Goal: Information Seeking & Learning: Learn about a topic

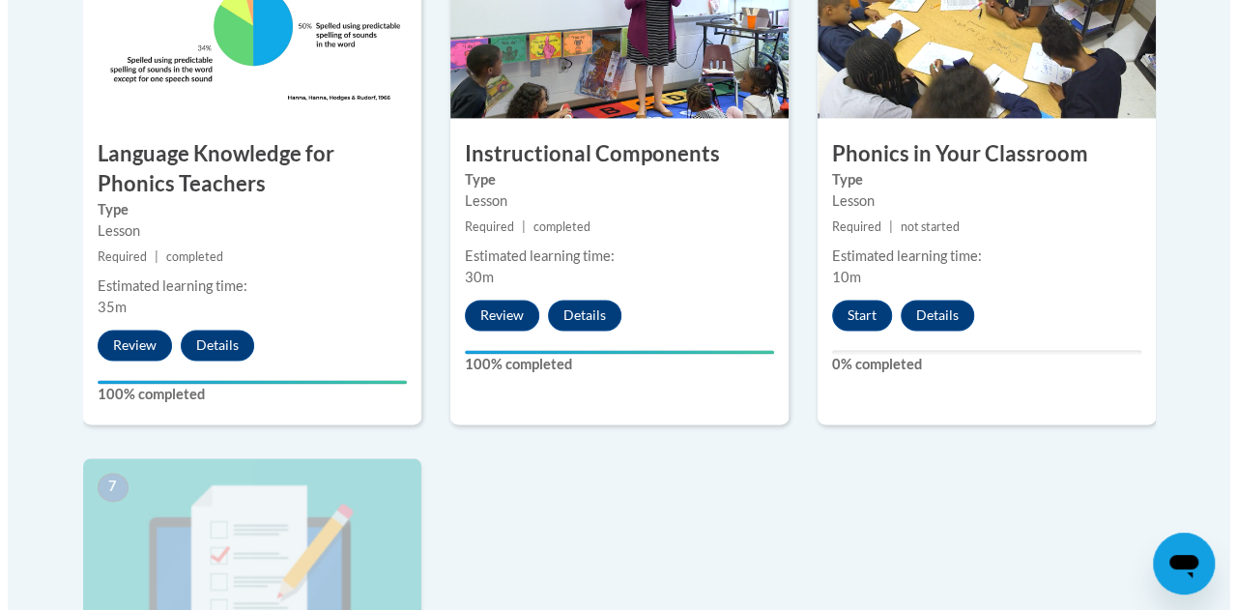
scroll to position [1272, 0]
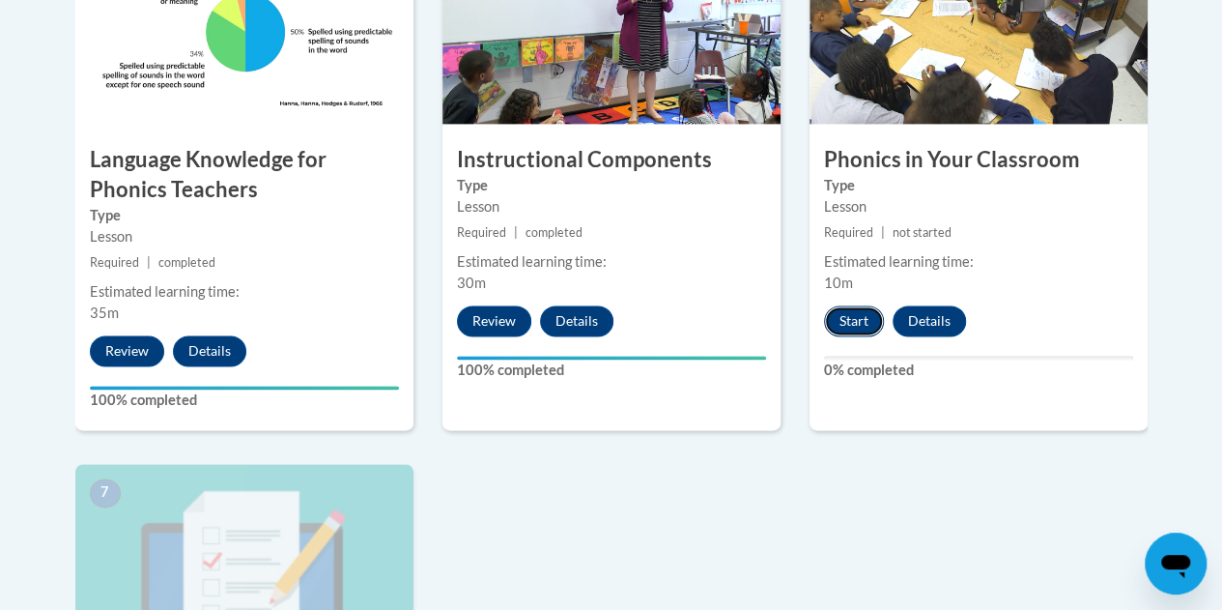
click at [854, 329] on button "Start" at bounding box center [854, 320] width 60 height 31
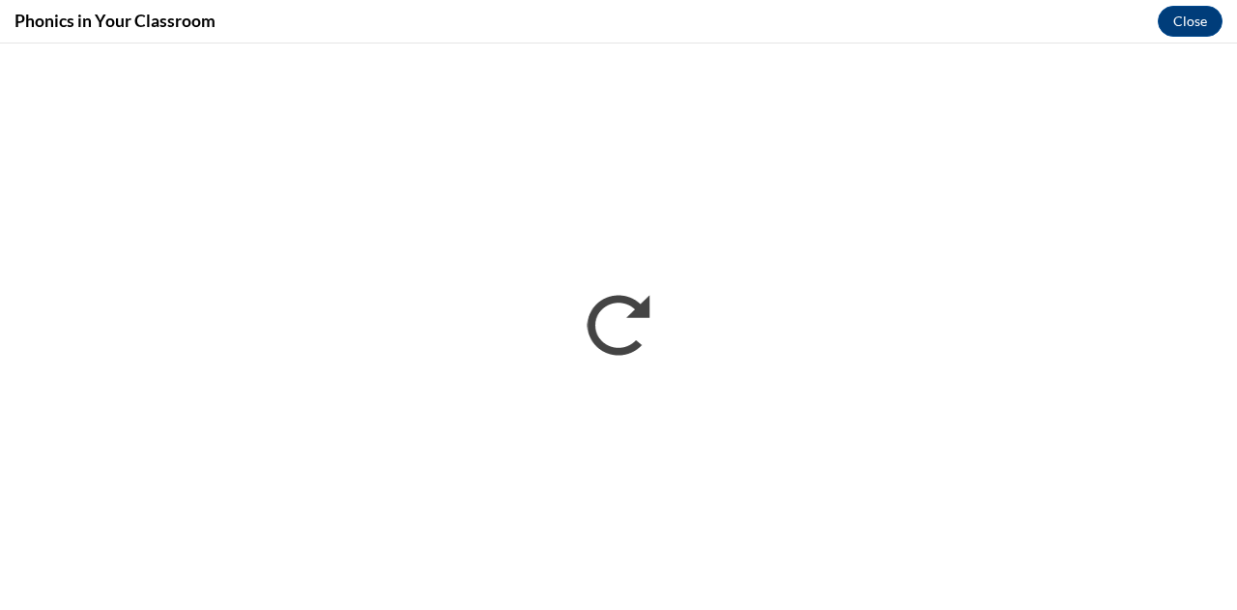
scroll to position [0, 0]
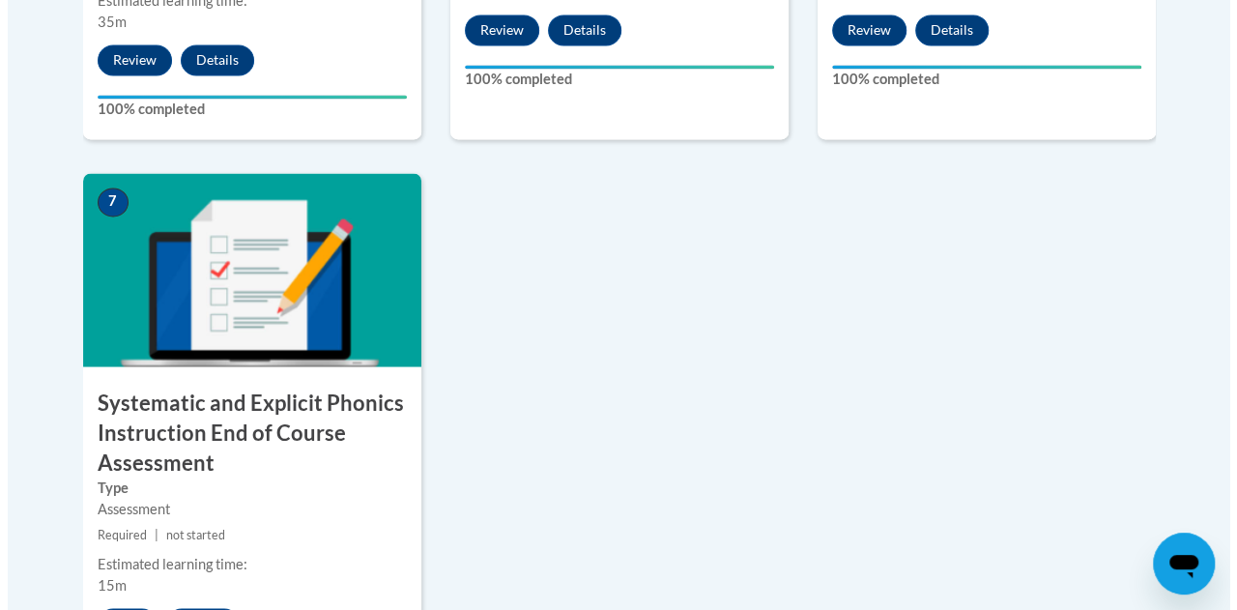
scroll to position [1692, 0]
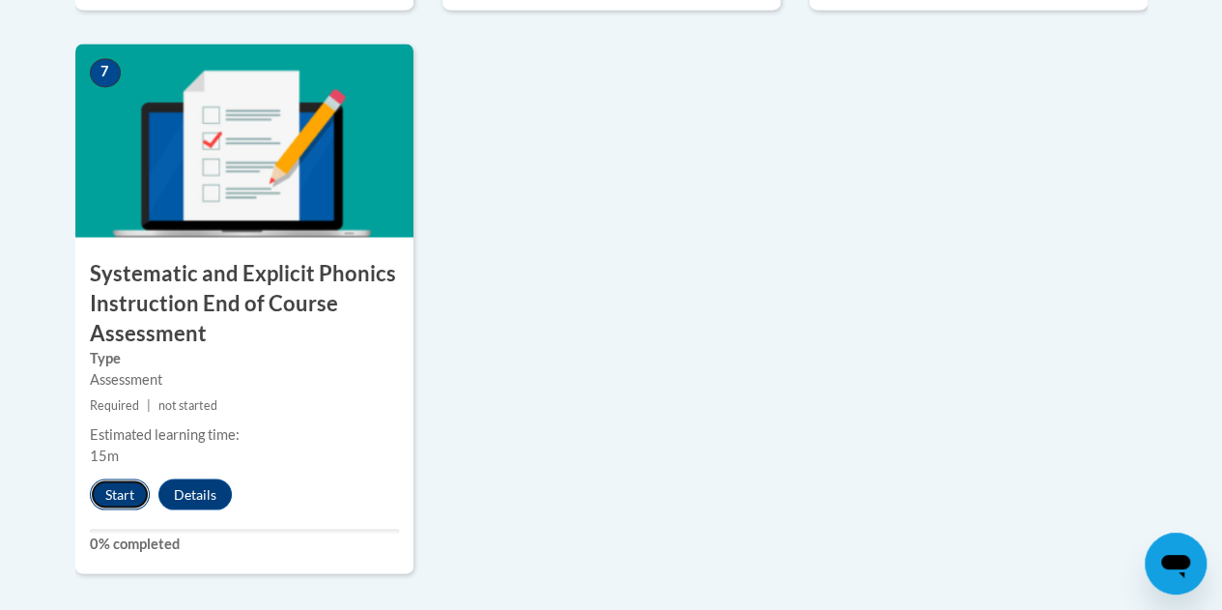
click at [111, 492] on button "Start" at bounding box center [120, 493] width 60 height 31
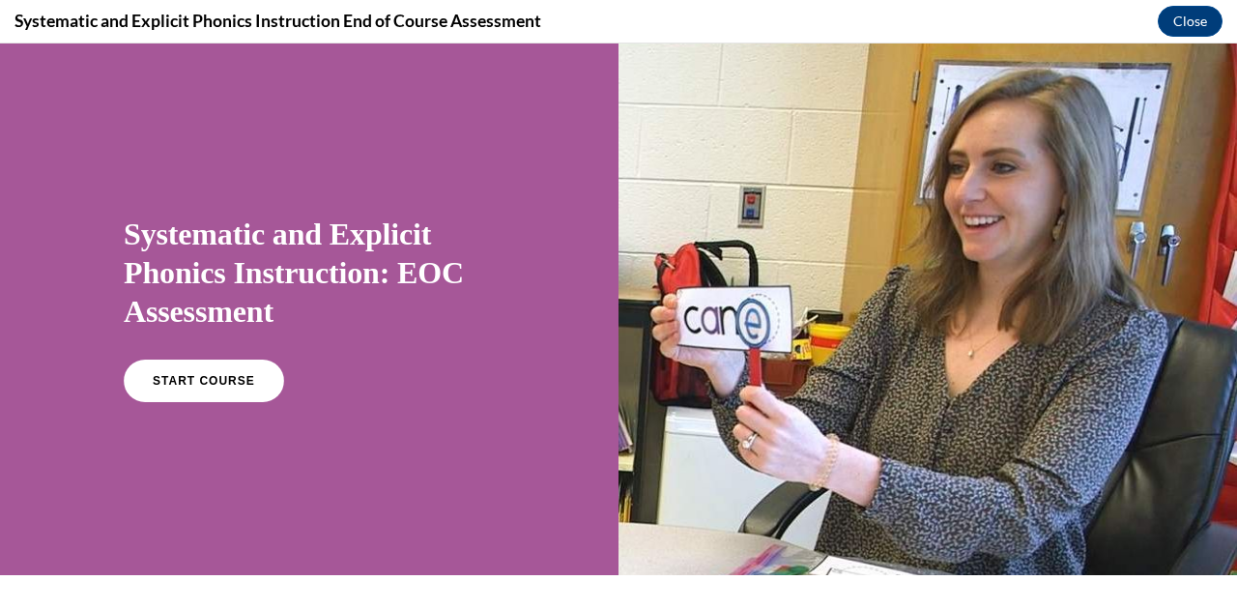
scroll to position [0, 0]
click at [200, 366] on link "START COURSE" at bounding box center [204, 380] width 168 height 44
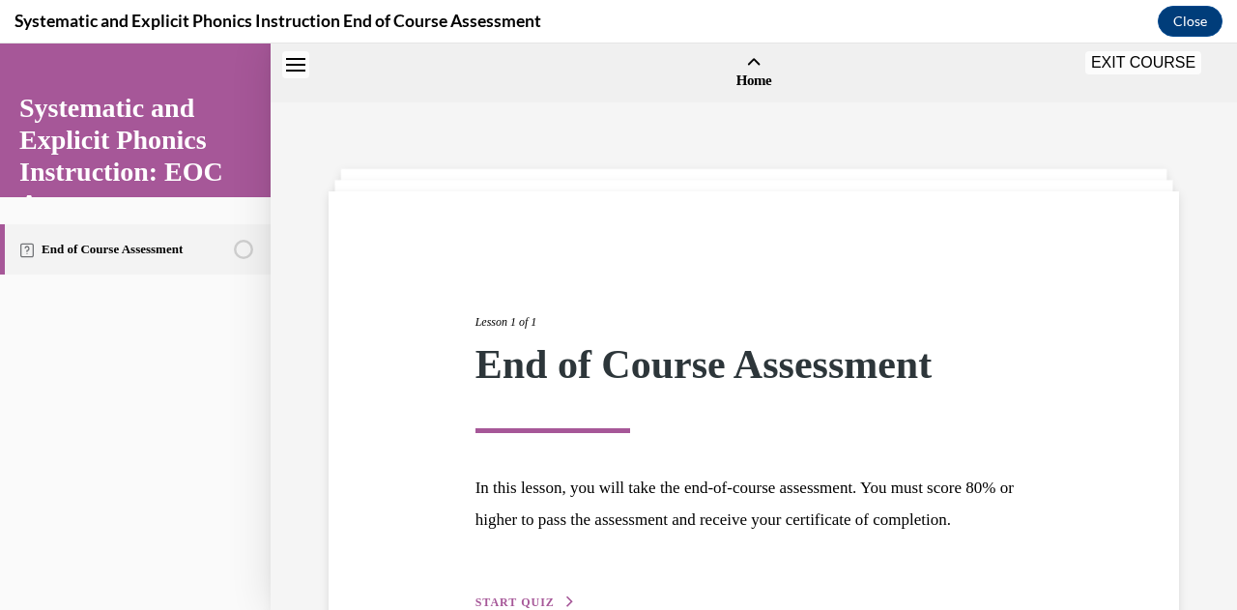
scroll to position [60, 0]
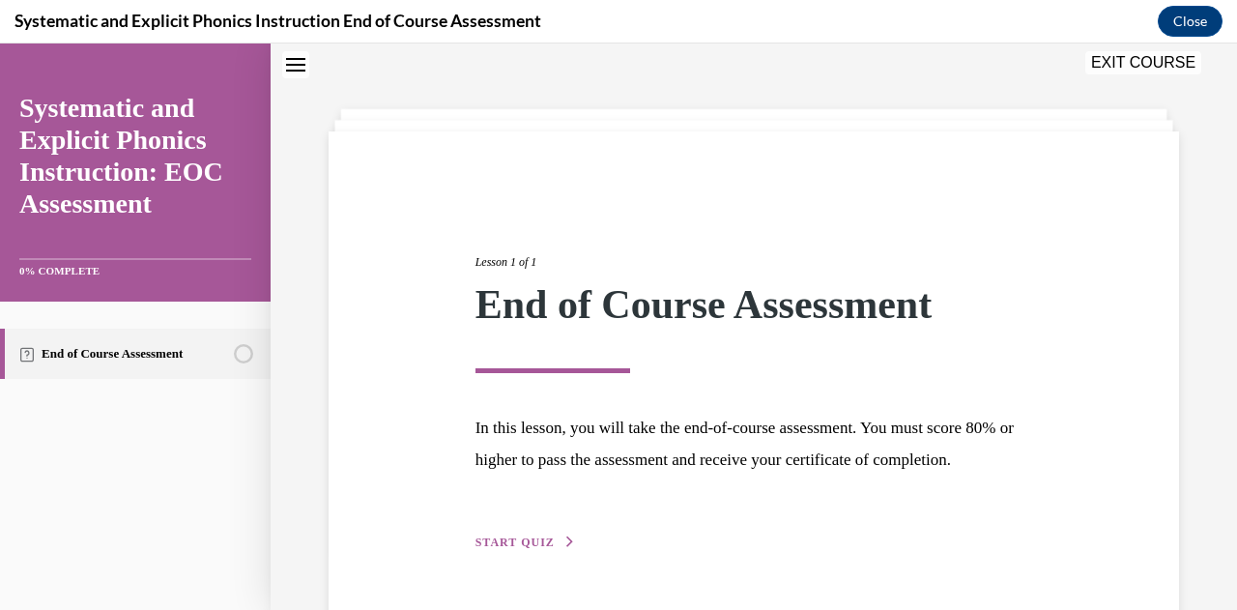
click at [528, 549] on span "START QUIZ" at bounding box center [514, 542] width 79 height 14
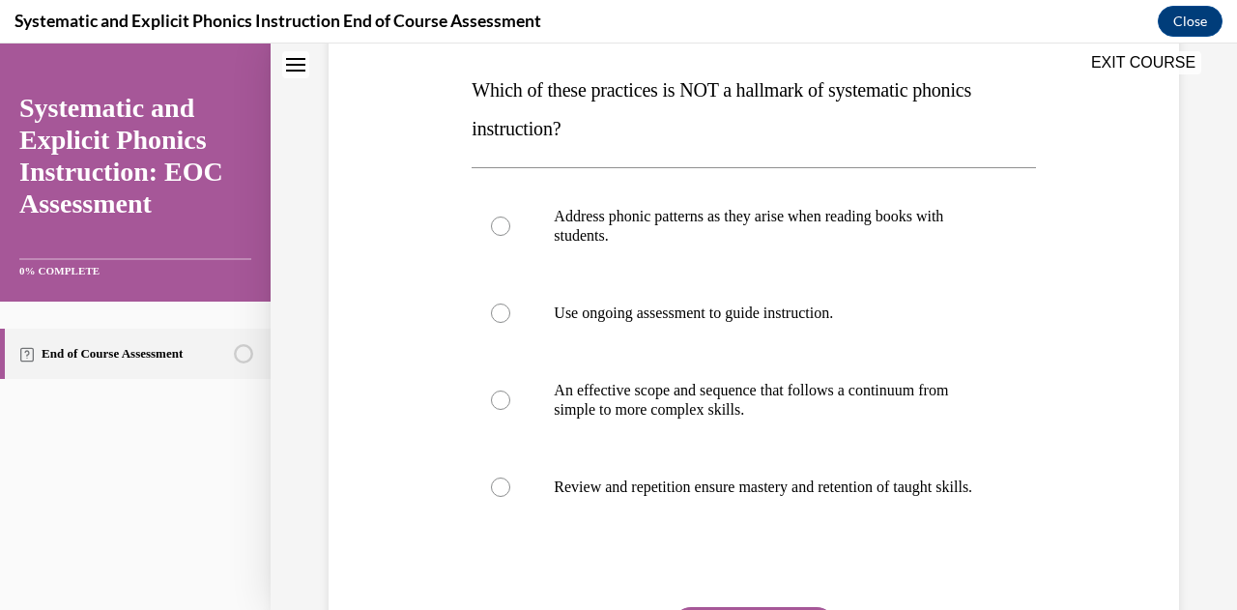
scroll to position [299, 0]
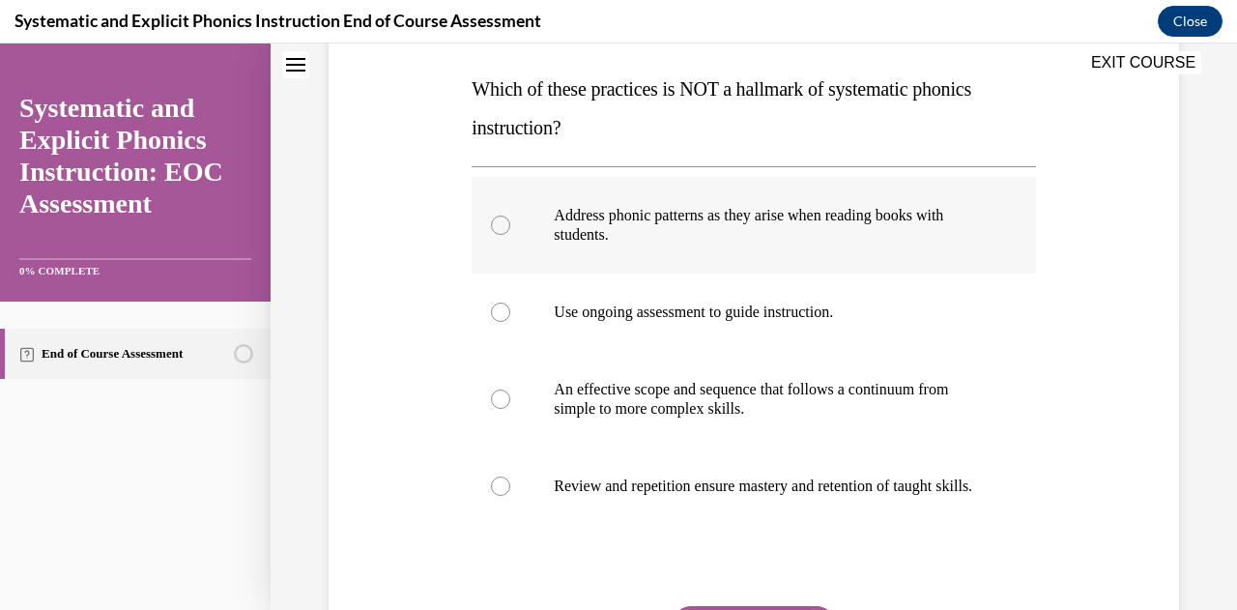
click at [504, 228] on div at bounding box center [500, 224] width 19 height 19
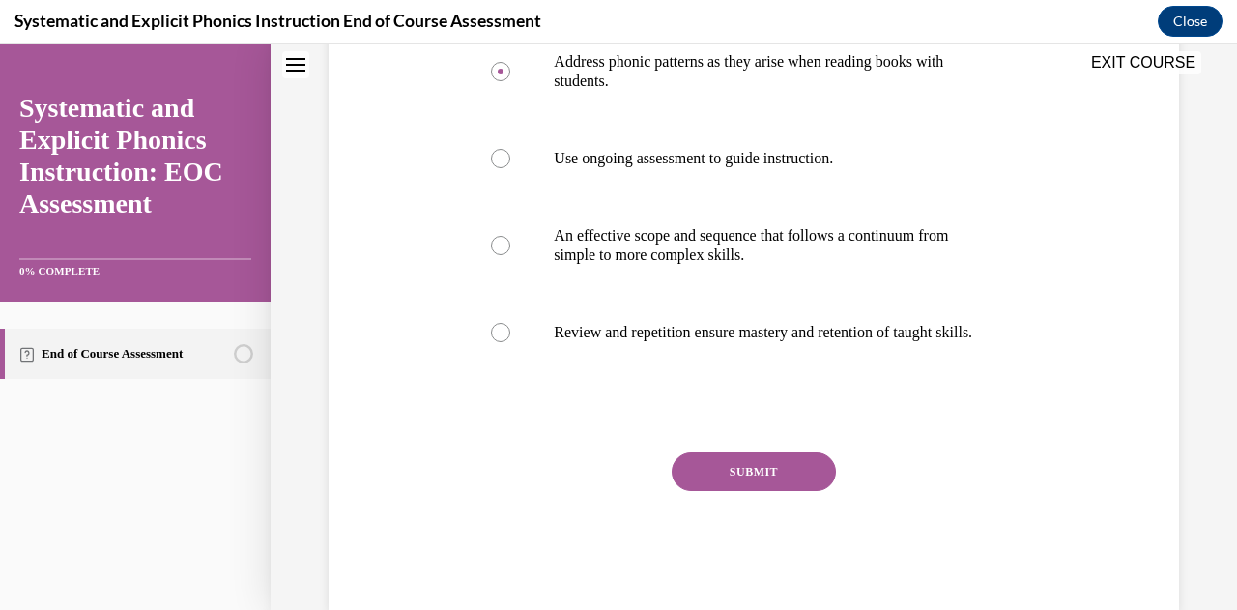
click at [763, 491] on button "SUBMIT" at bounding box center [754, 471] width 164 height 39
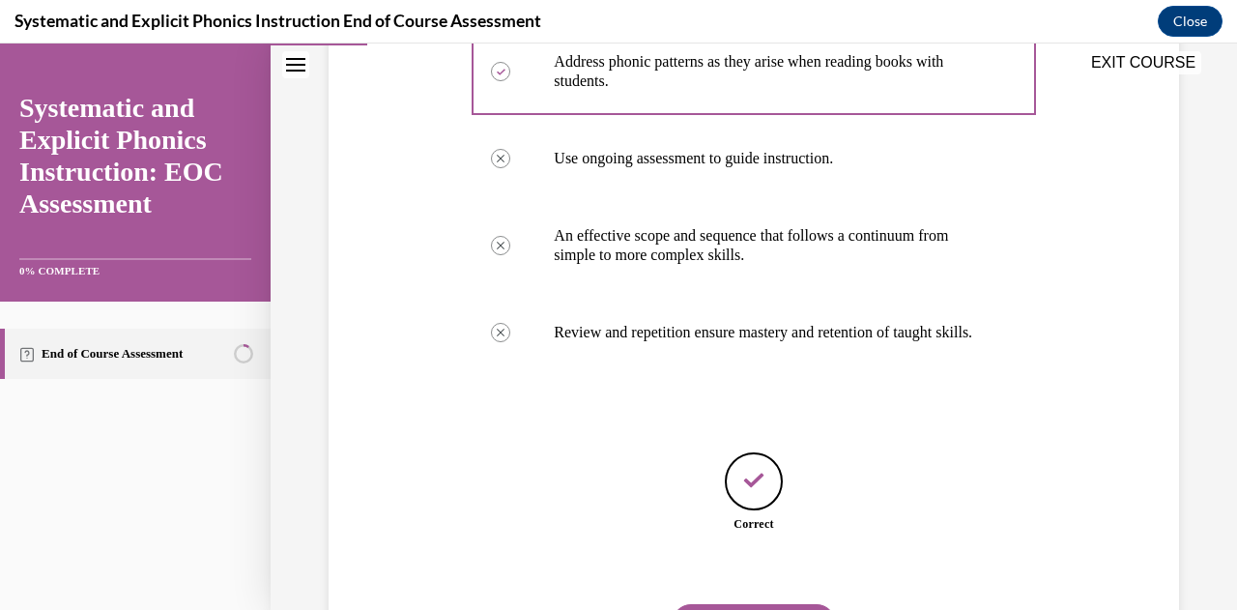
click at [763, 495] on div "Feedback" at bounding box center [754, 481] width 58 height 58
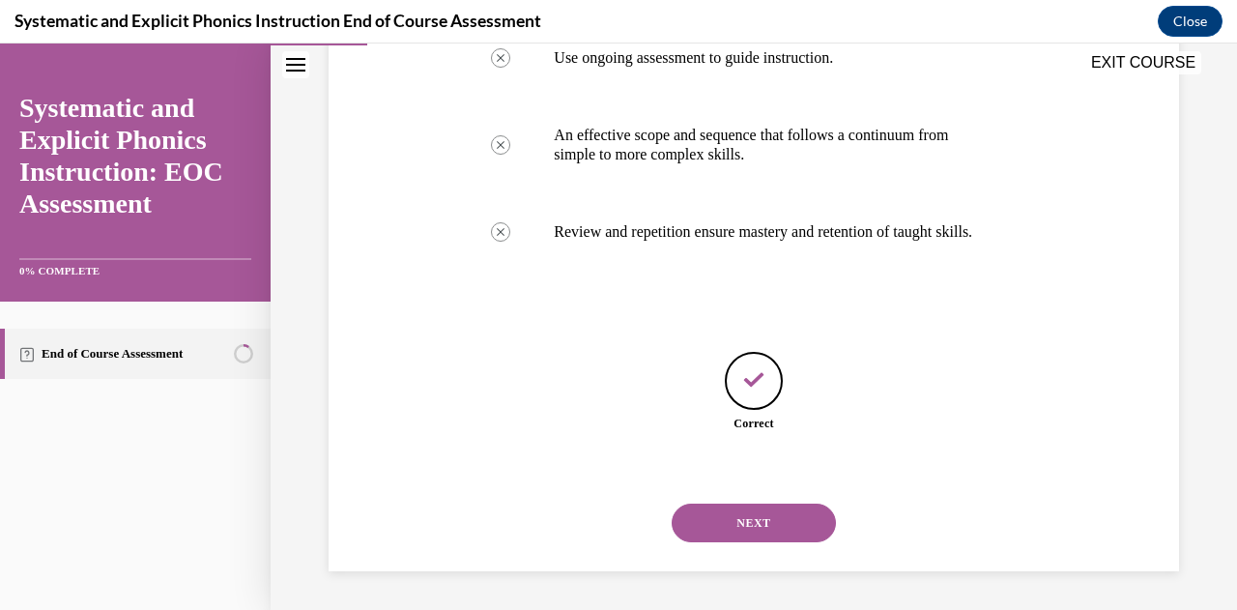
scroll to position [571, 0]
click at [792, 525] on button "NEXT" at bounding box center [754, 522] width 164 height 39
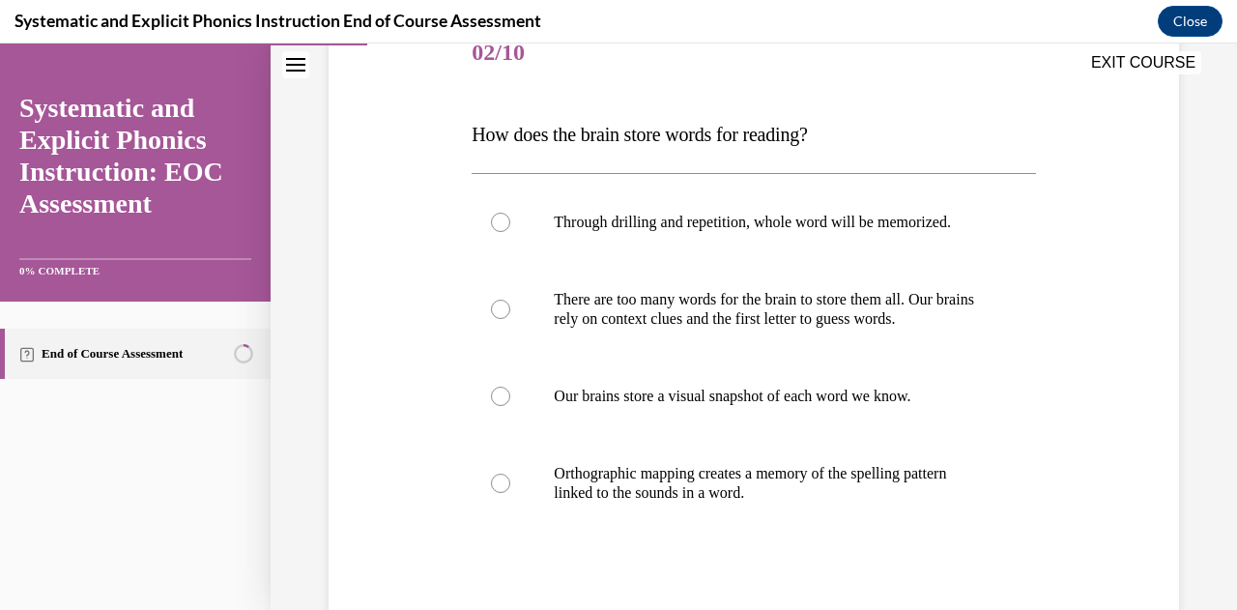
scroll to position [257, 0]
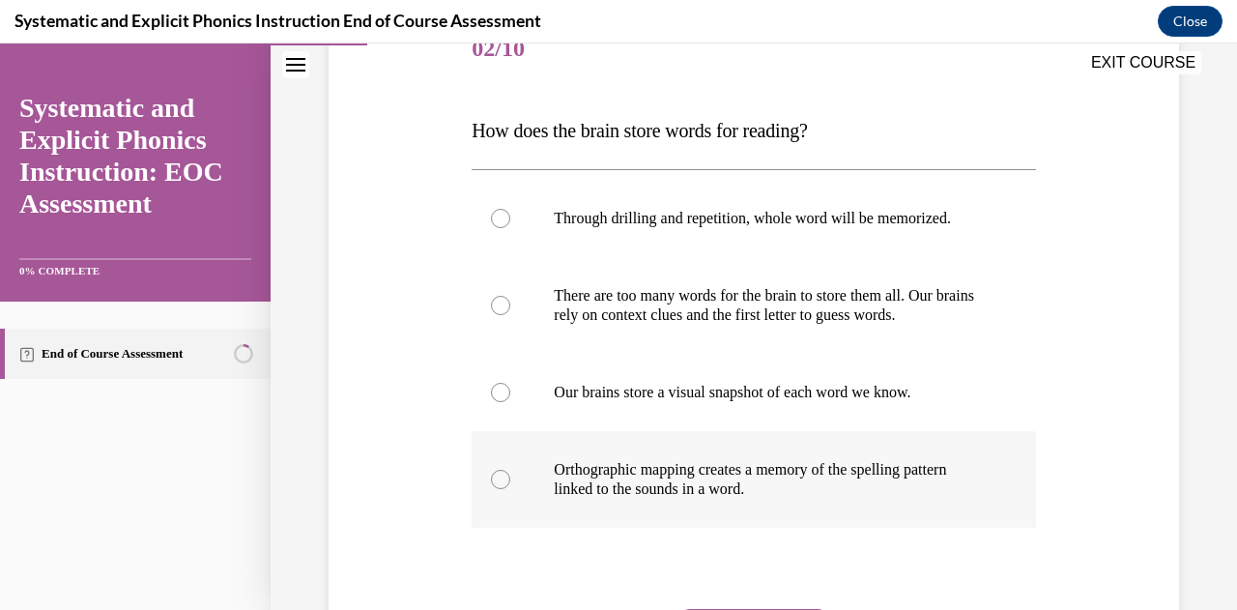
click at [487, 469] on div at bounding box center [753, 479] width 563 height 97
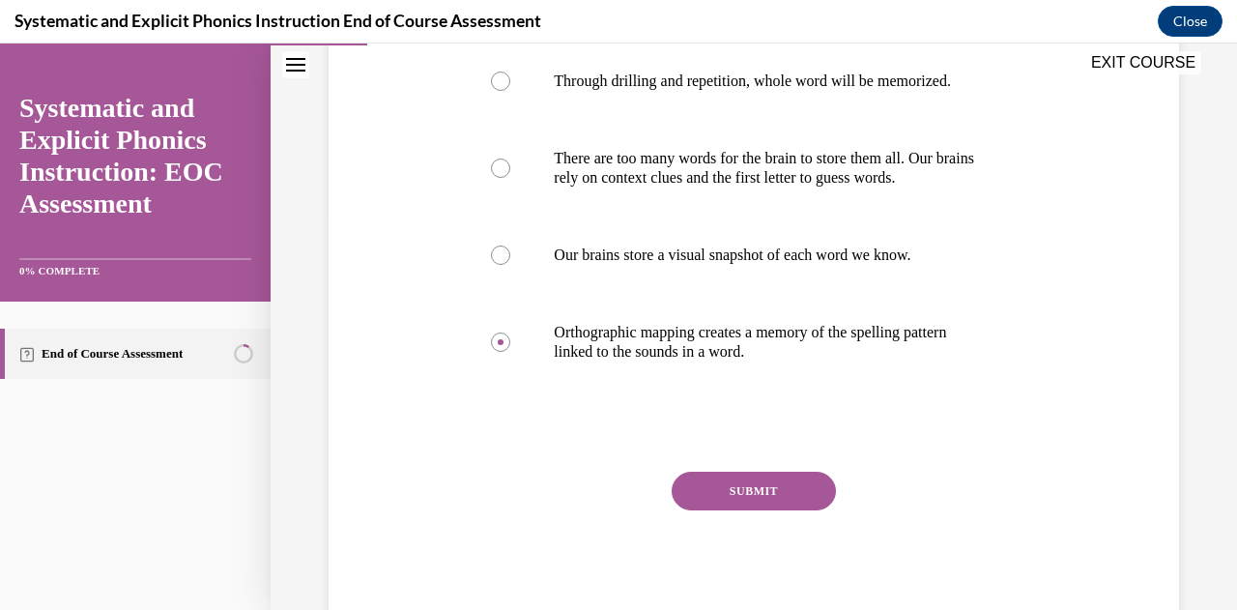
click at [797, 498] on button "SUBMIT" at bounding box center [754, 491] width 164 height 39
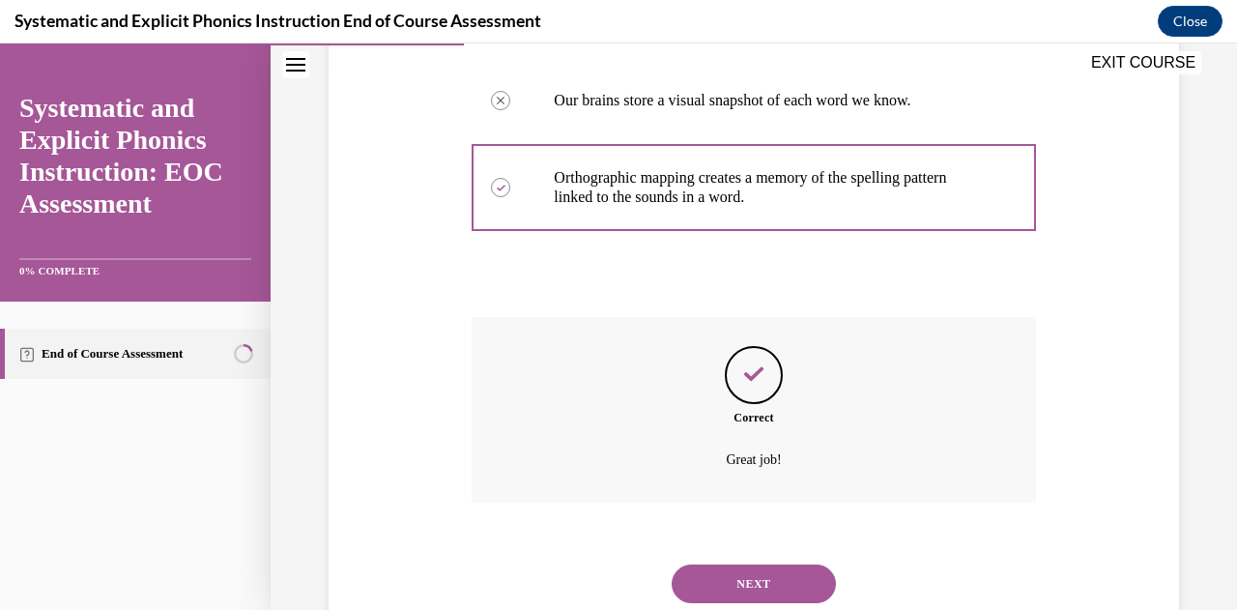
scroll to position [609, 0]
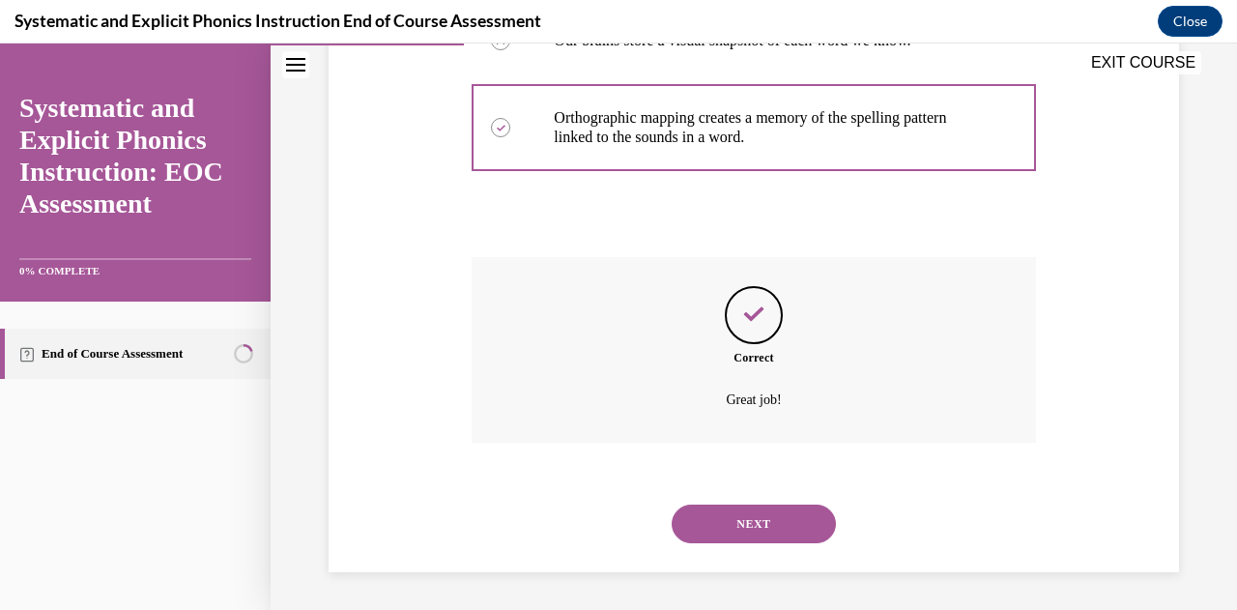
click at [739, 517] on button "NEXT" at bounding box center [754, 523] width 164 height 39
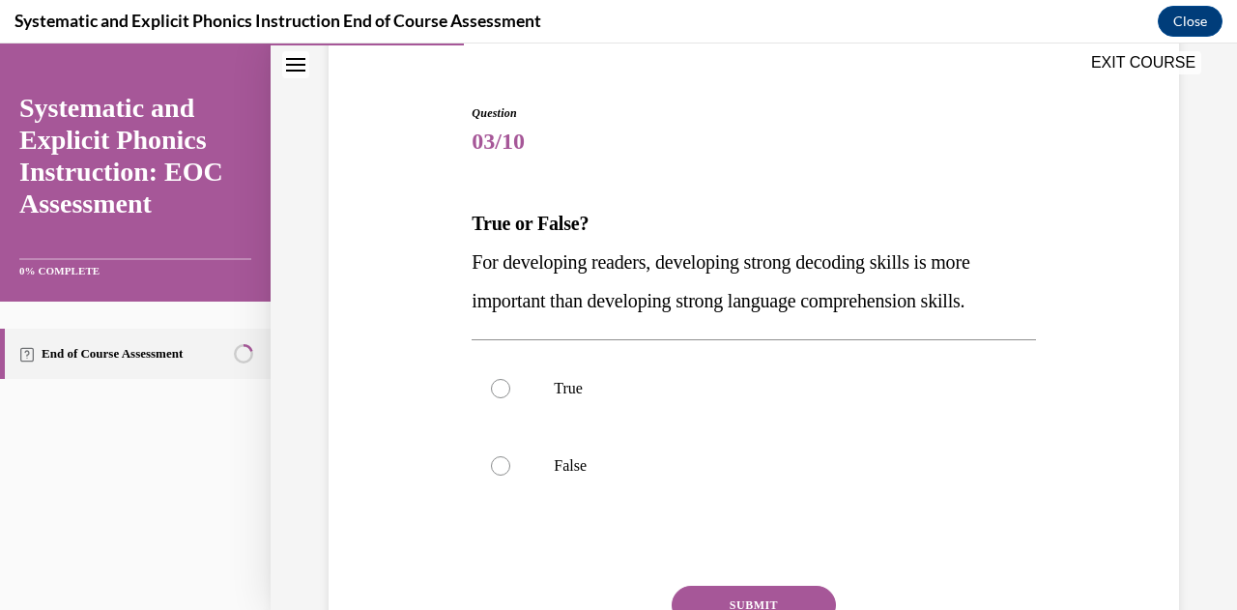
scroll to position [204, 0]
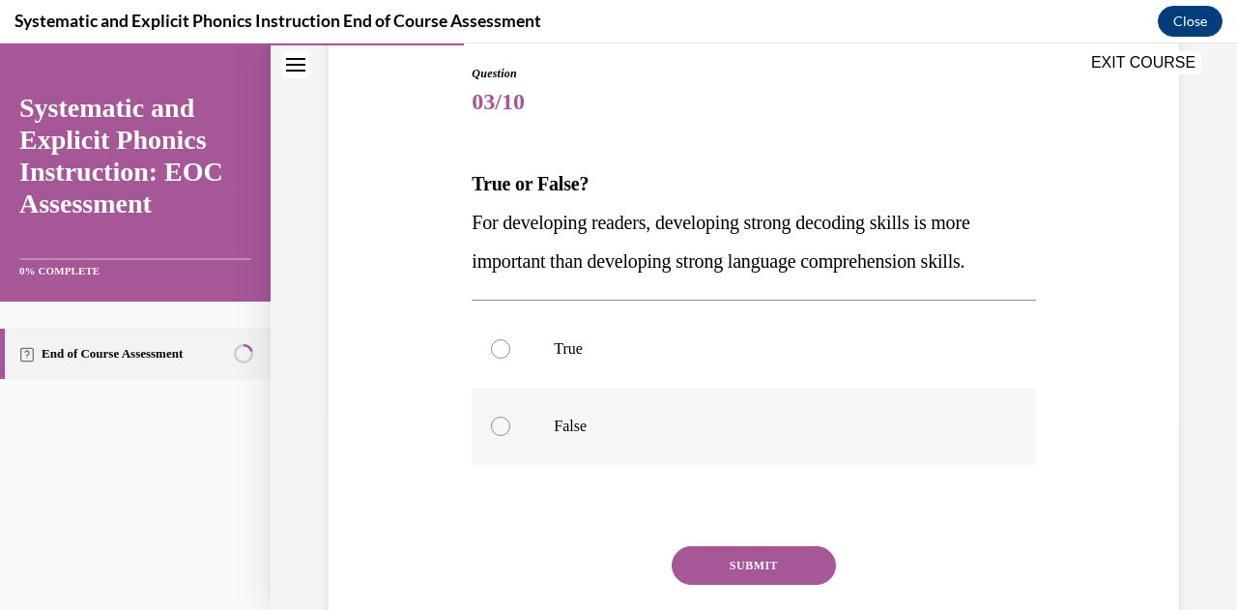
click at [547, 418] on div at bounding box center [753, 425] width 563 height 77
click at [791, 574] on button "SUBMIT" at bounding box center [754, 565] width 164 height 39
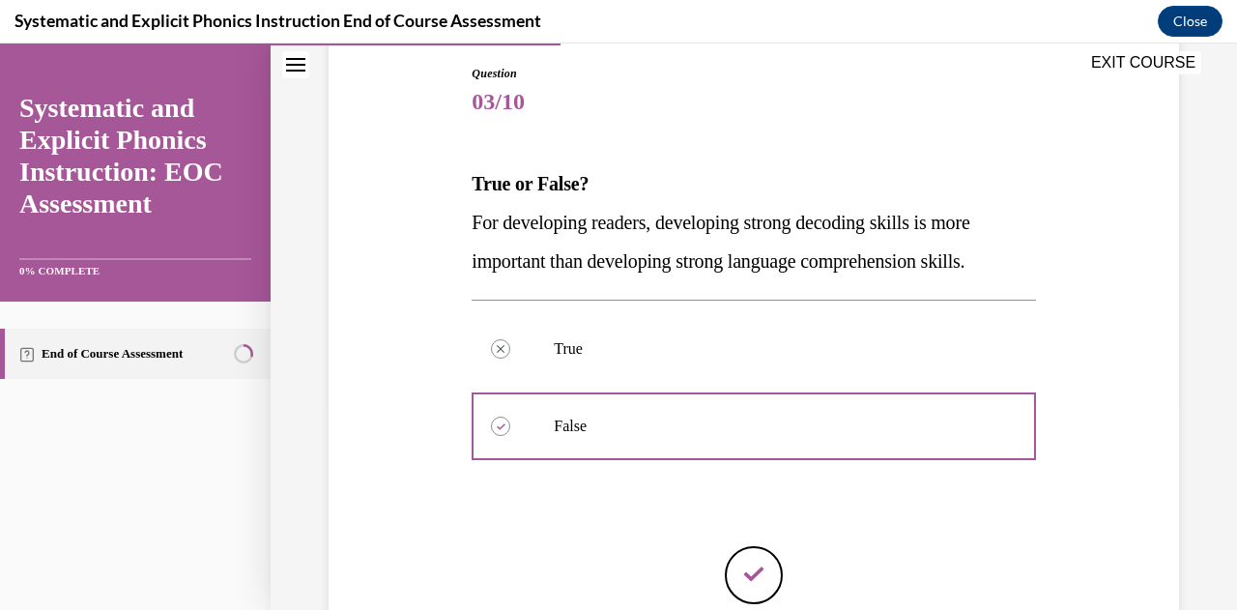
scroll to position [397, 0]
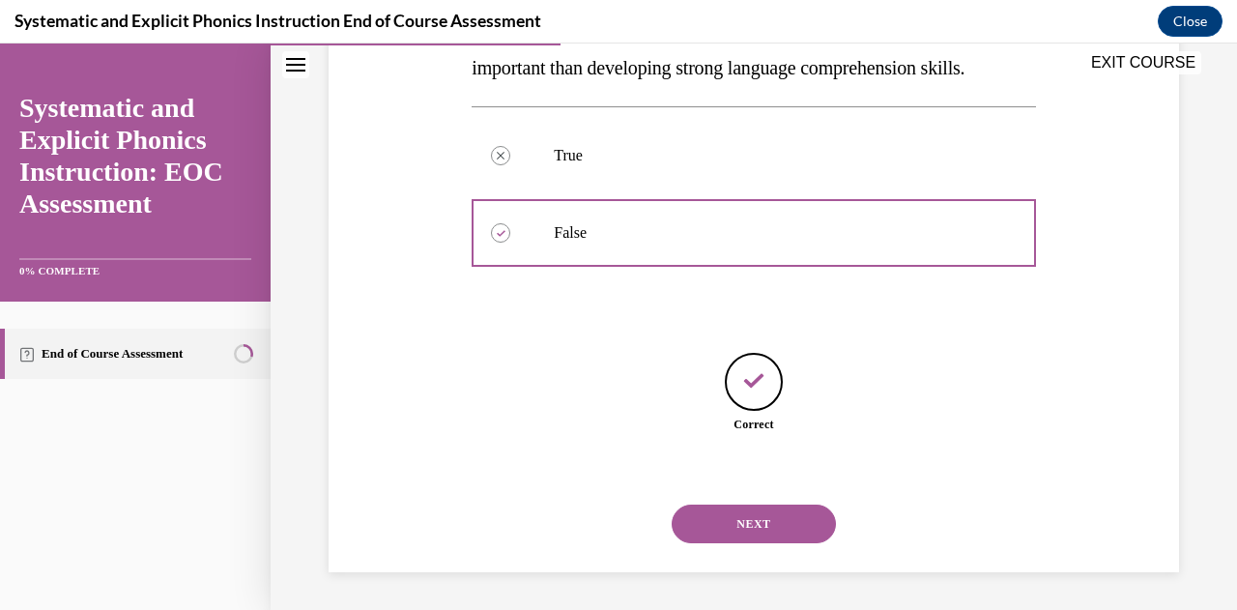
click at [766, 525] on button "NEXT" at bounding box center [754, 523] width 164 height 39
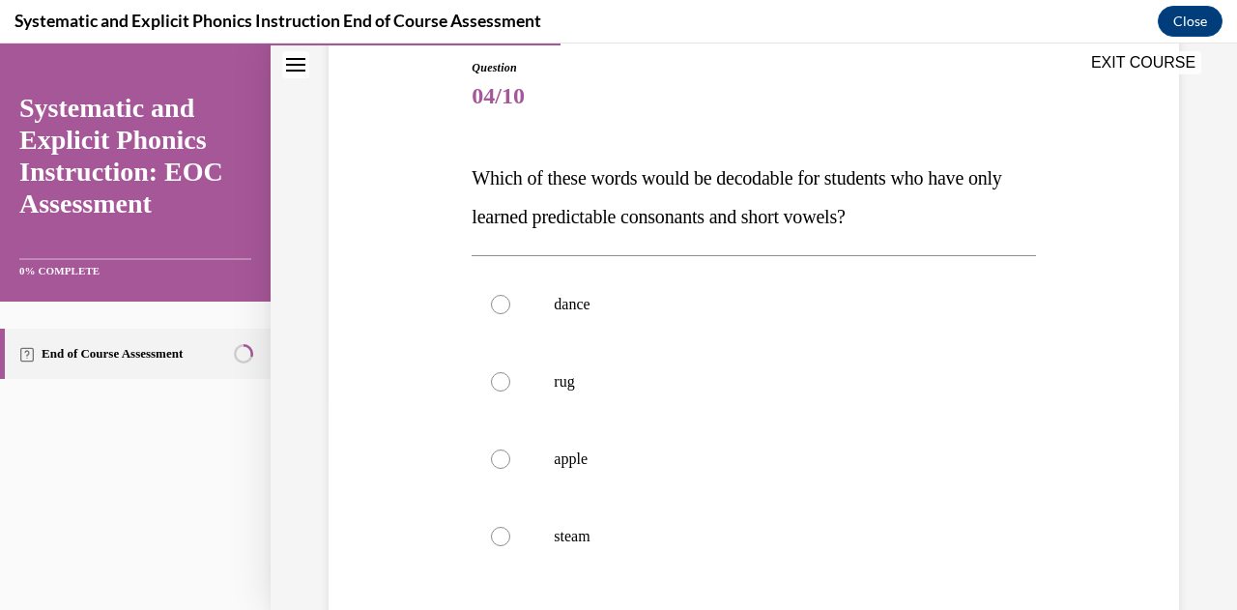
scroll to position [212, 0]
click at [550, 382] on div at bounding box center [753, 379] width 563 height 77
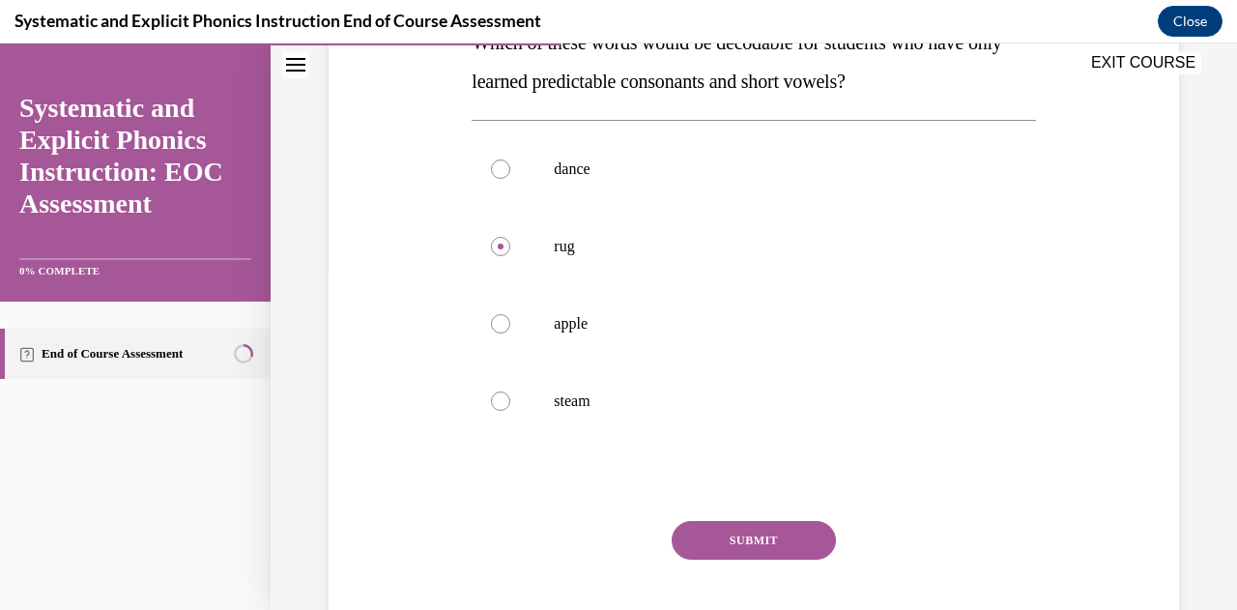
scroll to position [355, 0]
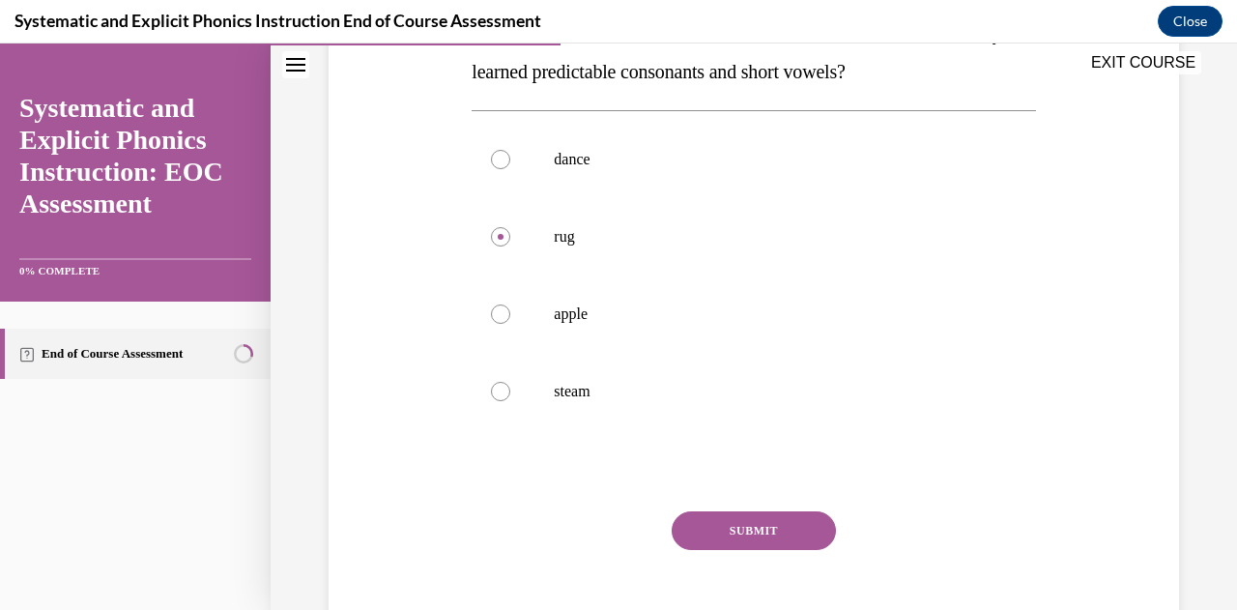
click at [785, 540] on button "SUBMIT" at bounding box center [754, 530] width 164 height 39
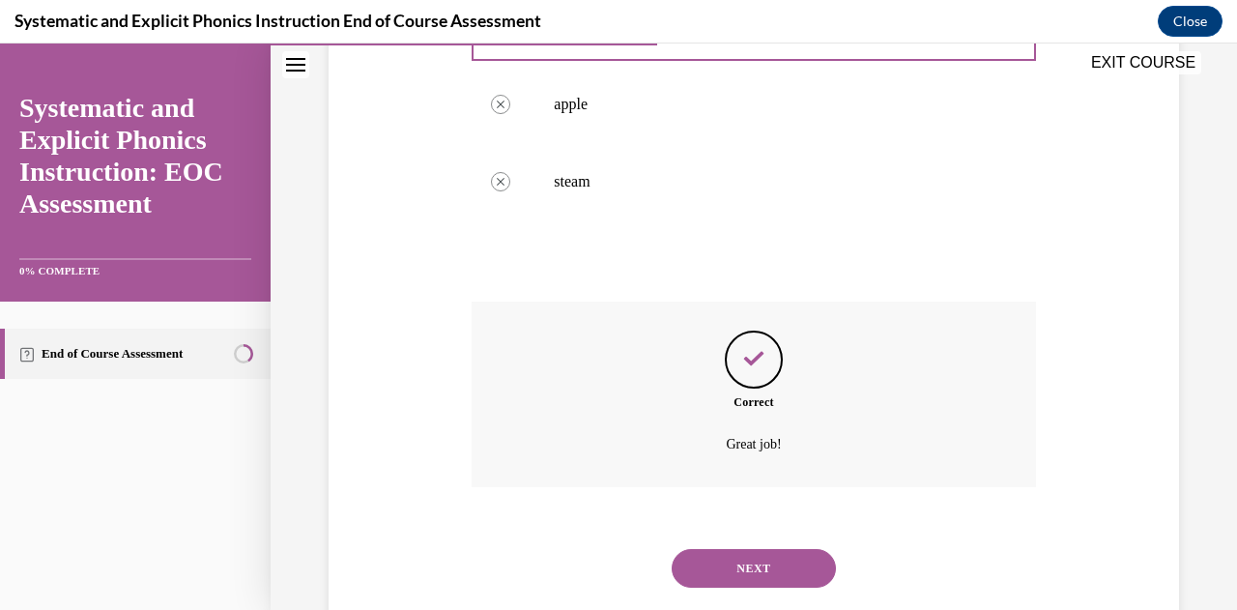
click at [784, 573] on button "NEXT" at bounding box center [754, 568] width 164 height 39
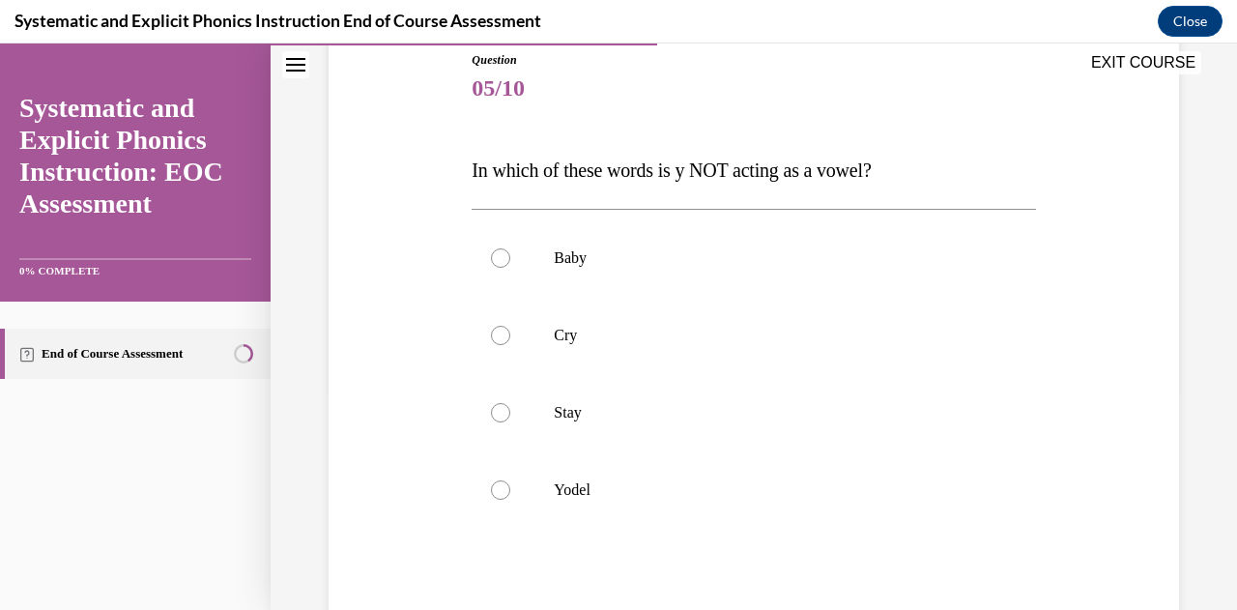
scroll to position [218, 0]
click at [557, 499] on div at bounding box center [753, 488] width 563 height 77
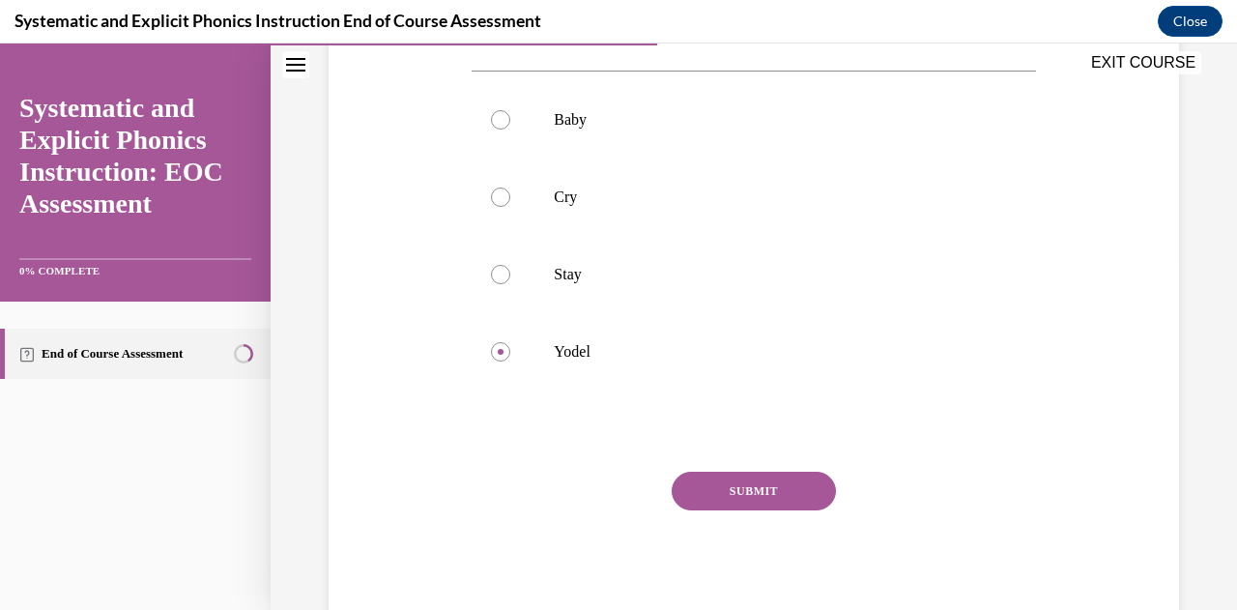
click at [737, 490] on button "SUBMIT" at bounding box center [754, 491] width 164 height 39
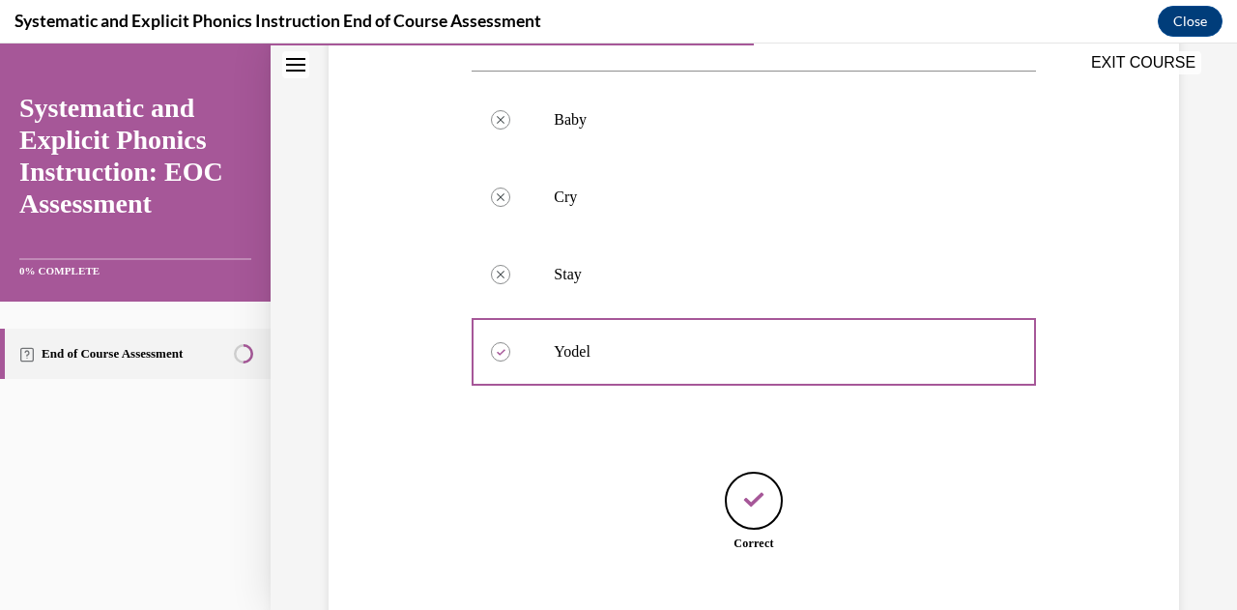
scroll to position [474, 0]
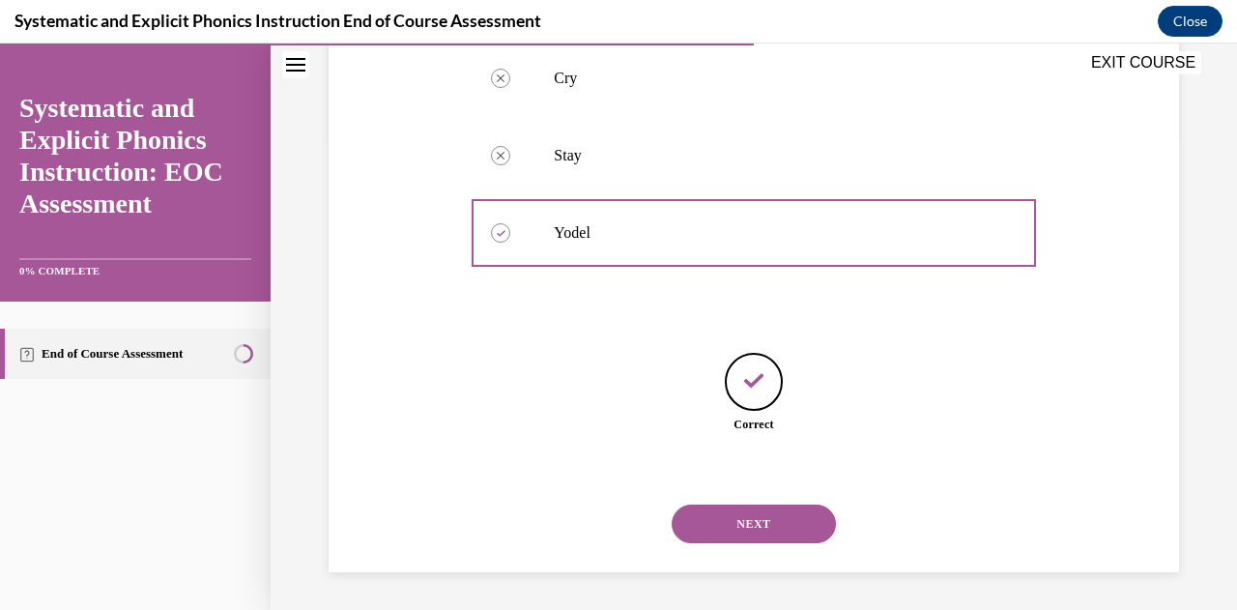
click at [787, 518] on button "NEXT" at bounding box center [754, 523] width 164 height 39
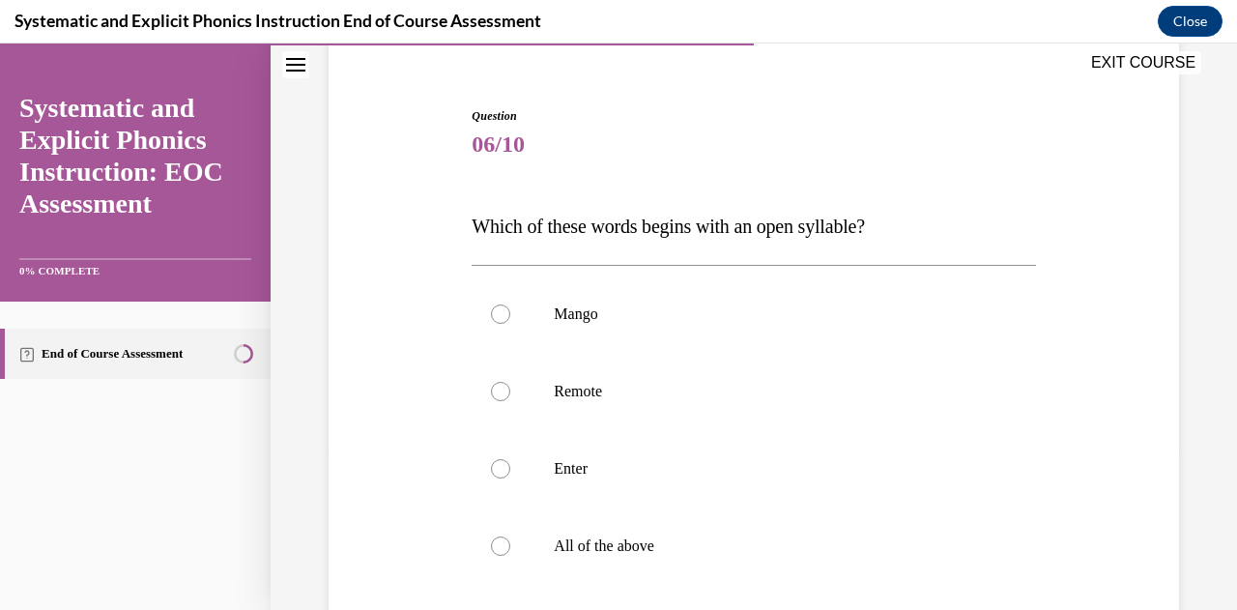
scroll to position [177, 0]
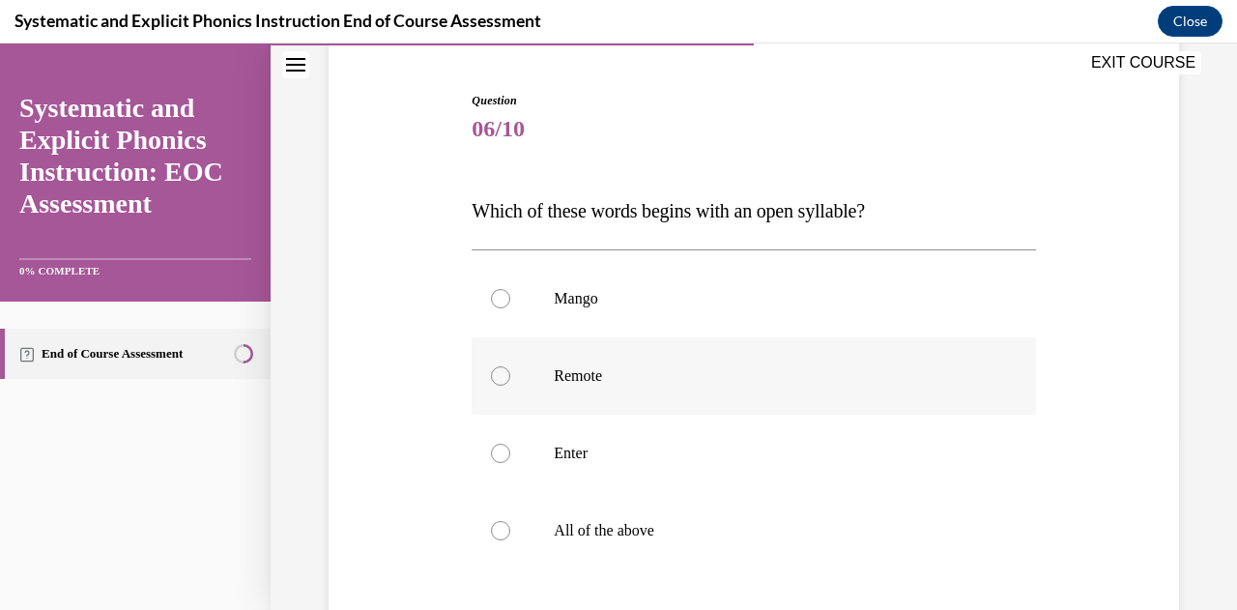
click at [500, 371] on div at bounding box center [500, 375] width 19 height 19
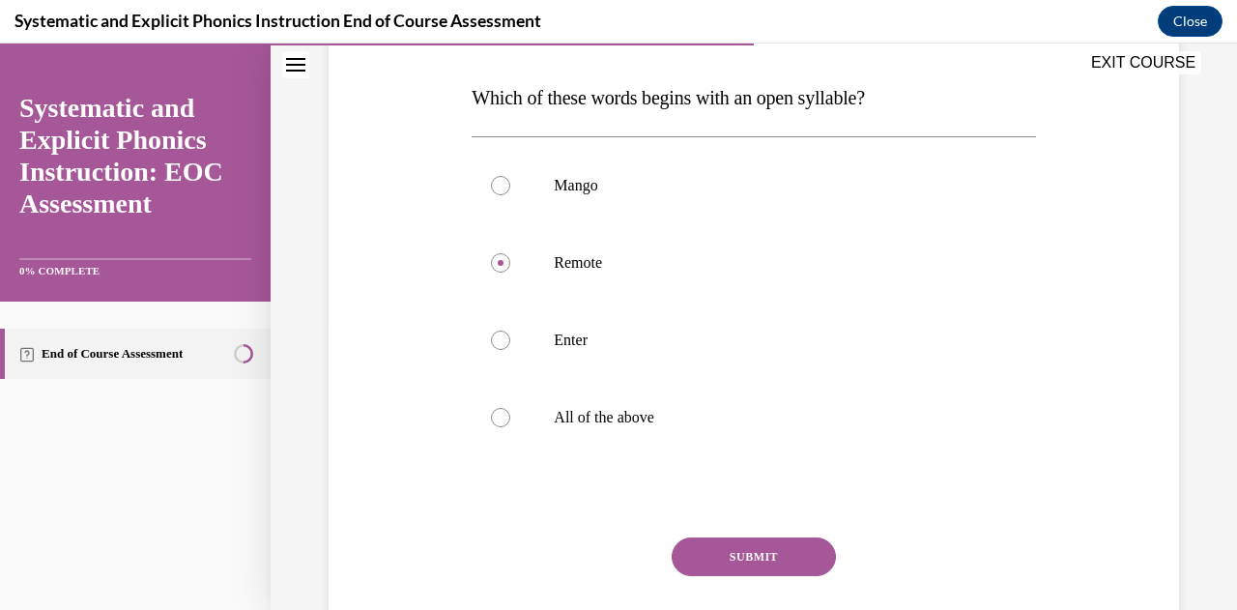
scroll to position [329, 0]
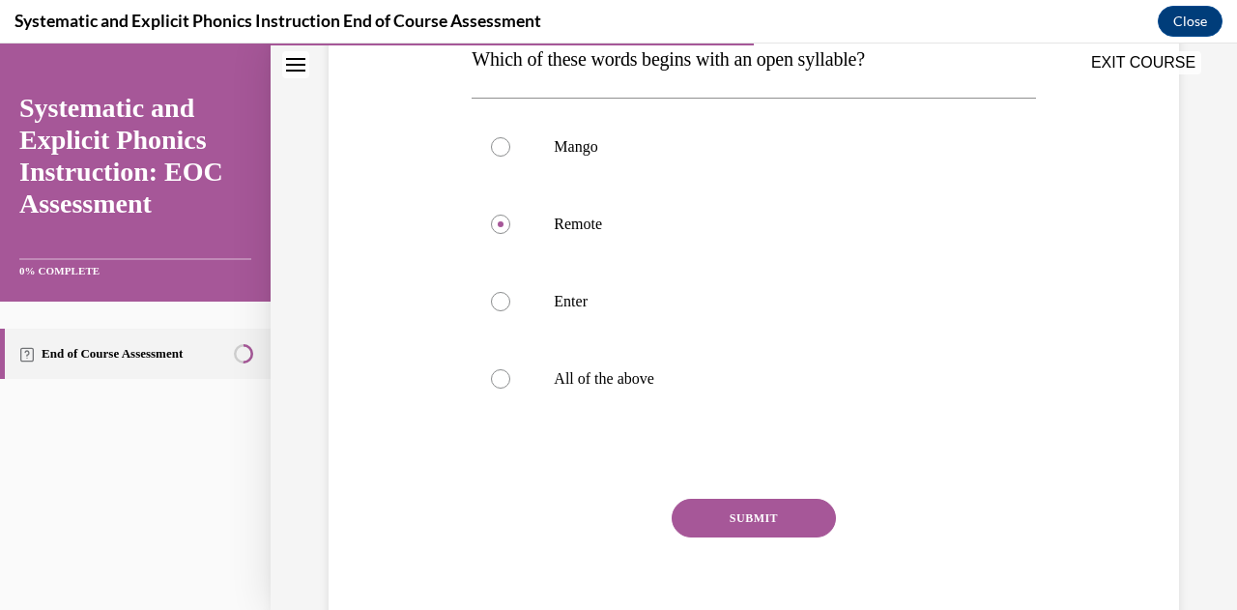
click at [796, 503] on button "SUBMIT" at bounding box center [754, 518] width 164 height 39
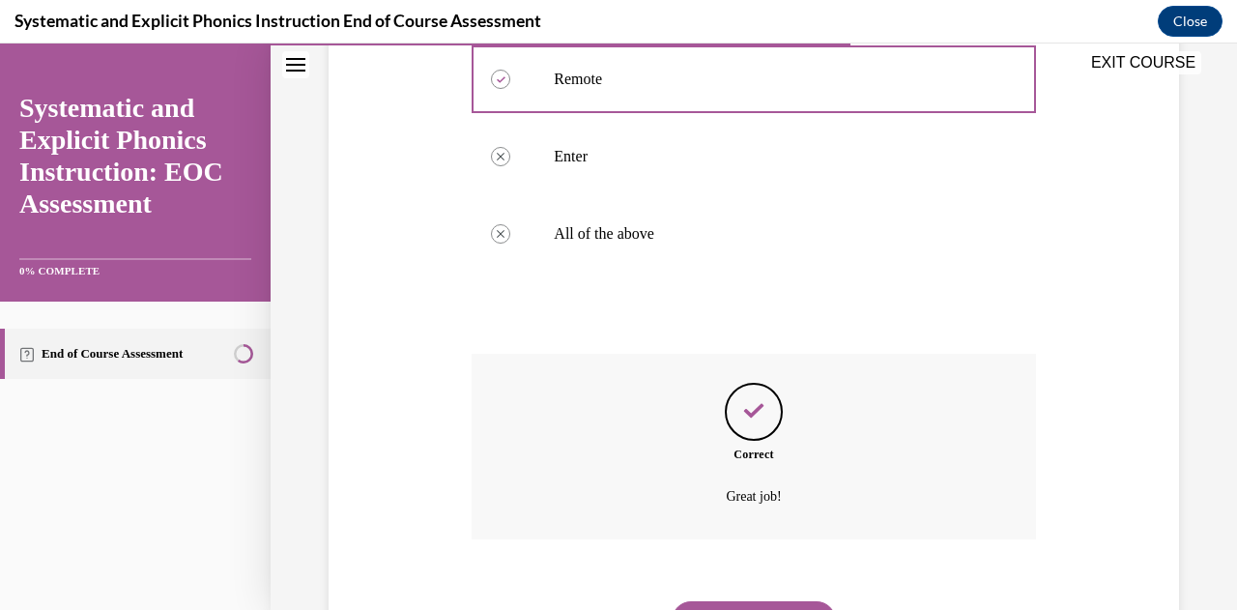
scroll to position [499, 0]
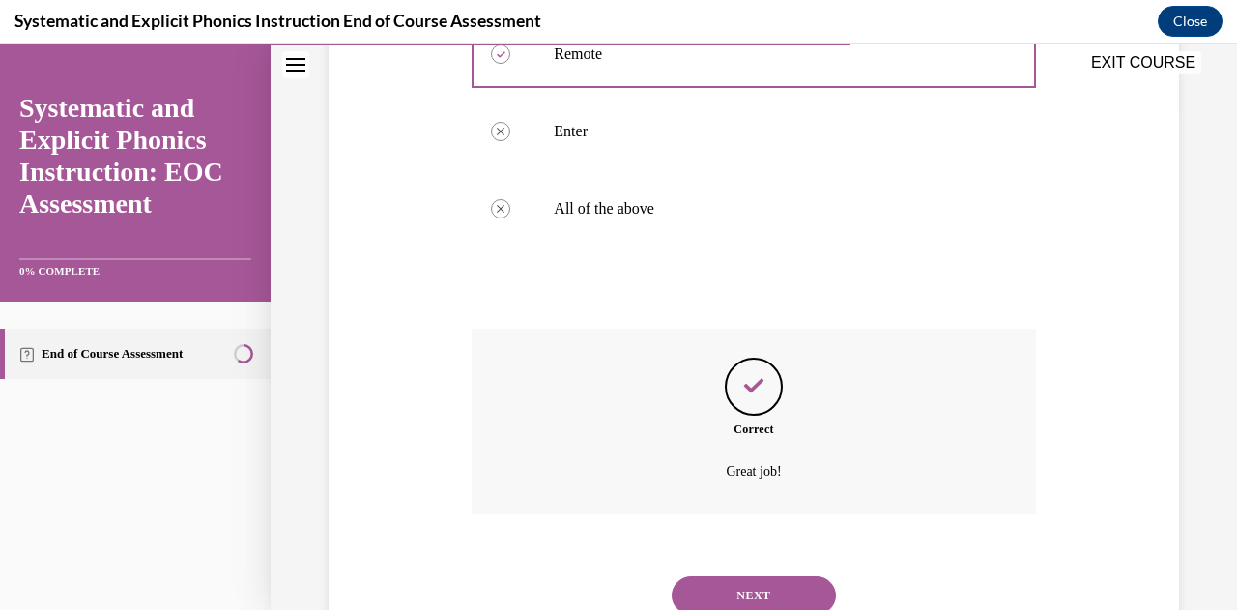
click at [729, 587] on button "NEXT" at bounding box center [754, 595] width 164 height 39
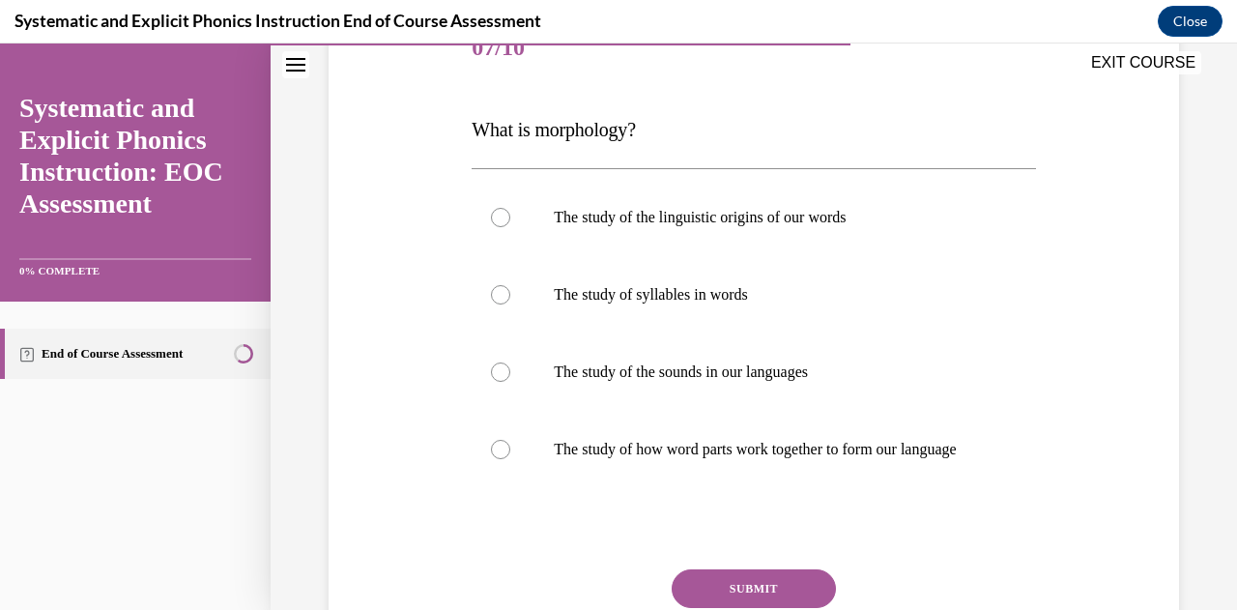
scroll to position [275, 0]
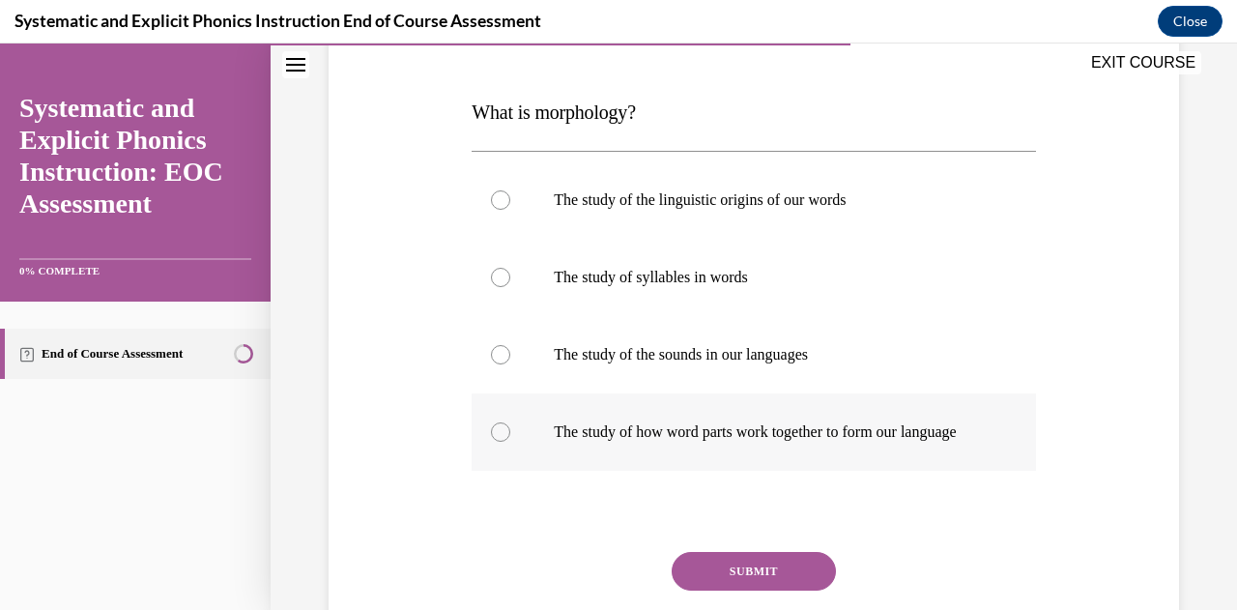
click at [674, 434] on p "The study of how word parts work together to form our language" at bounding box center [770, 431] width 433 height 19
click at [734, 589] on button "SUBMIT" at bounding box center [754, 571] width 164 height 39
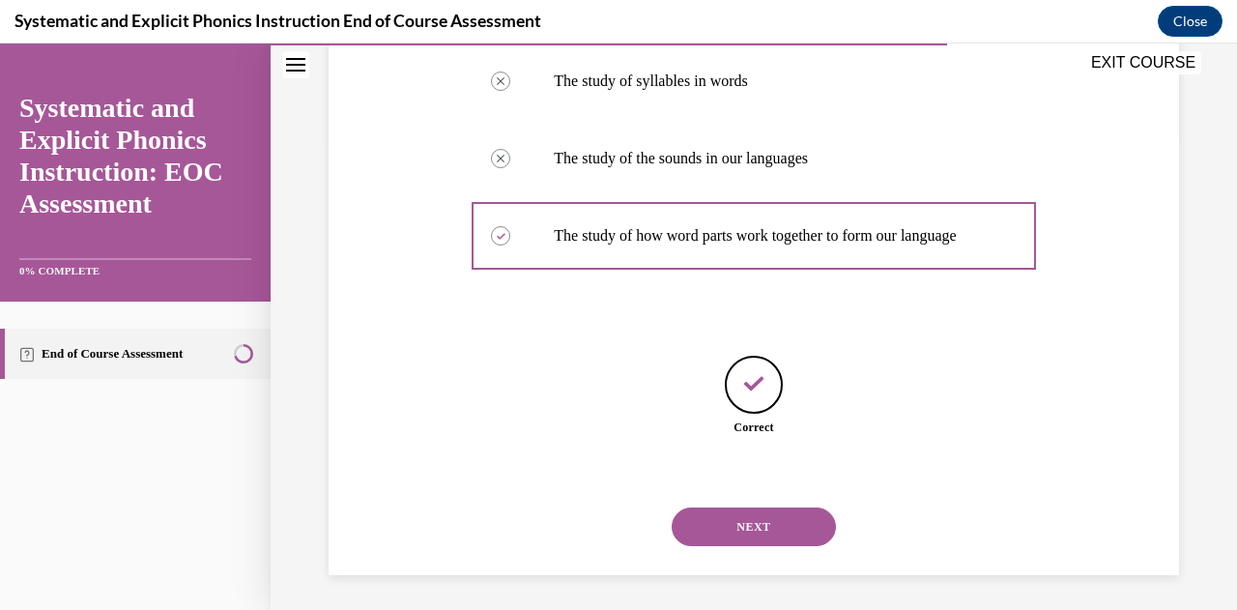
scroll to position [494, 0]
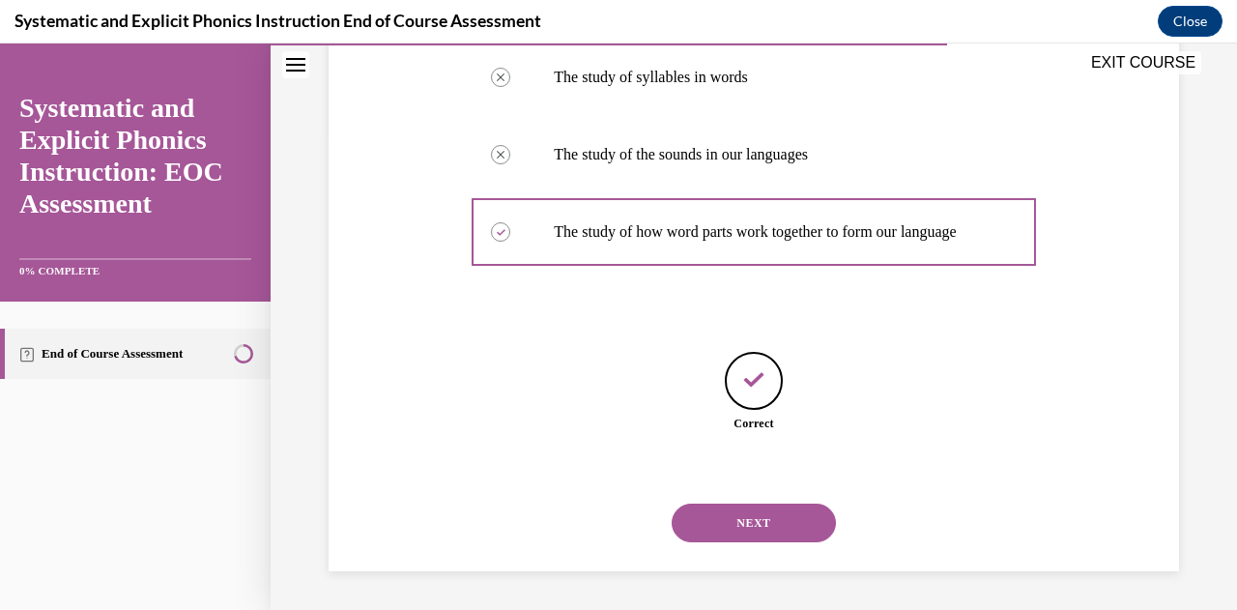
click at [760, 529] on button "NEXT" at bounding box center [754, 522] width 164 height 39
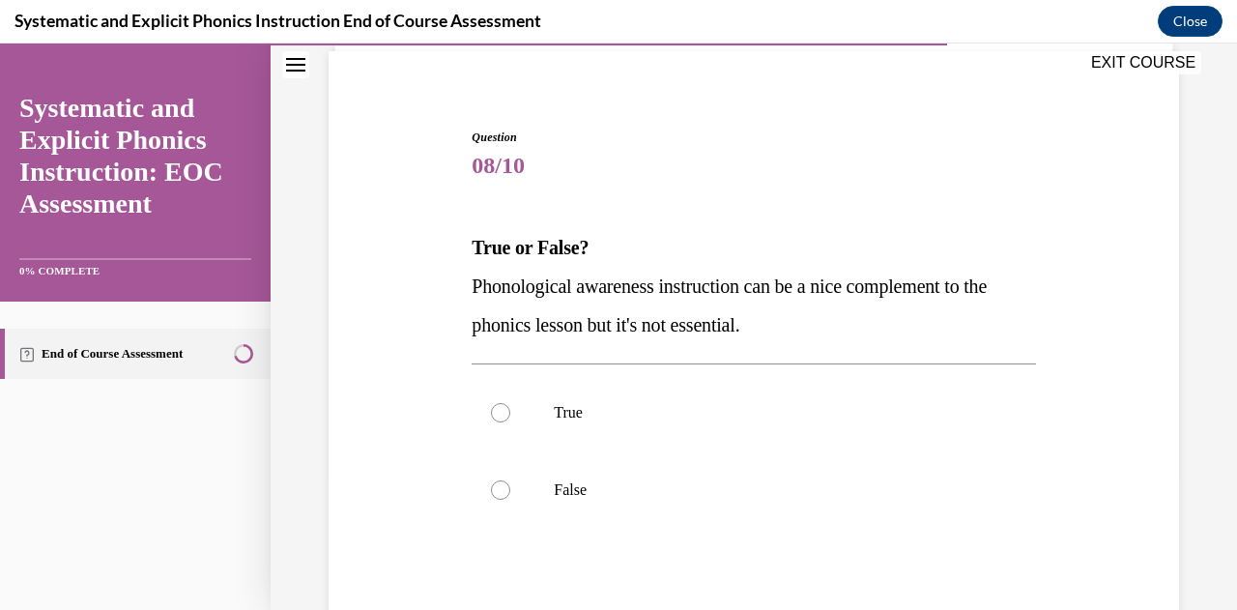
scroll to position [145, 0]
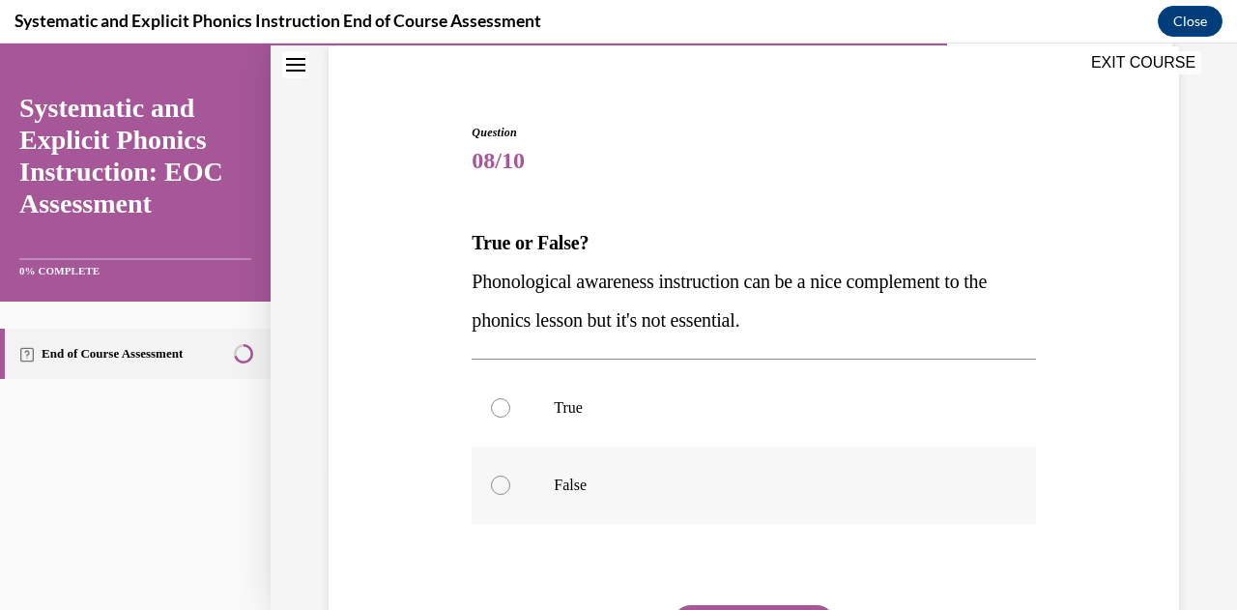
click at [568, 498] on div at bounding box center [753, 484] width 563 height 77
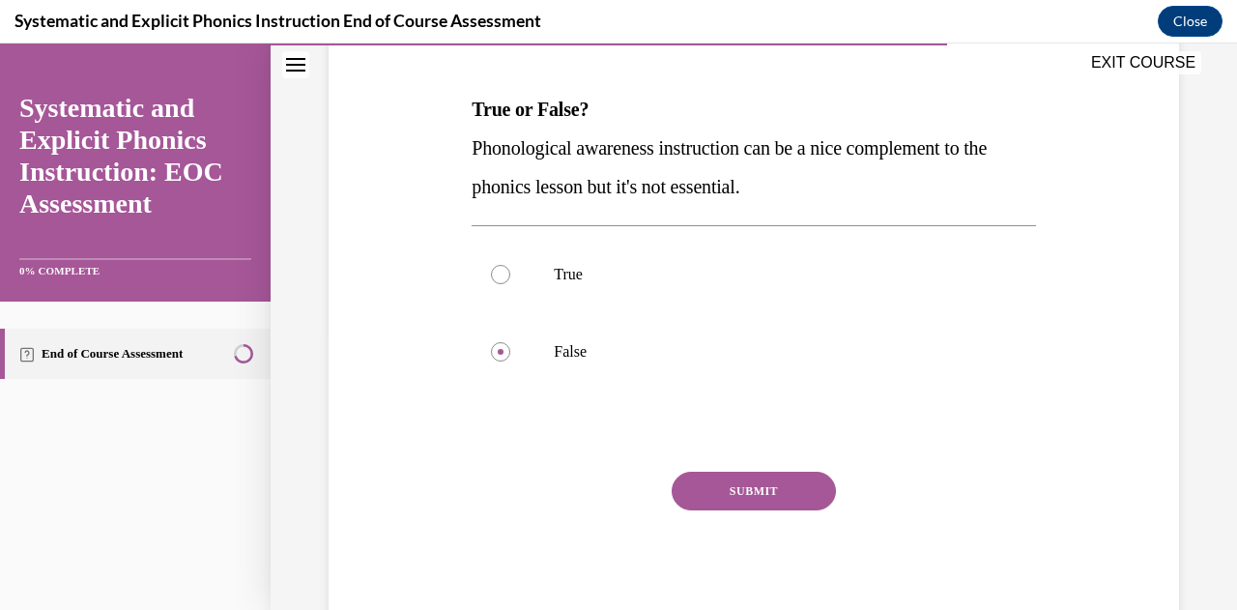
click at [754, 491] on button "SUBMIT" at bounding box center [754, 491] width 164 height 39
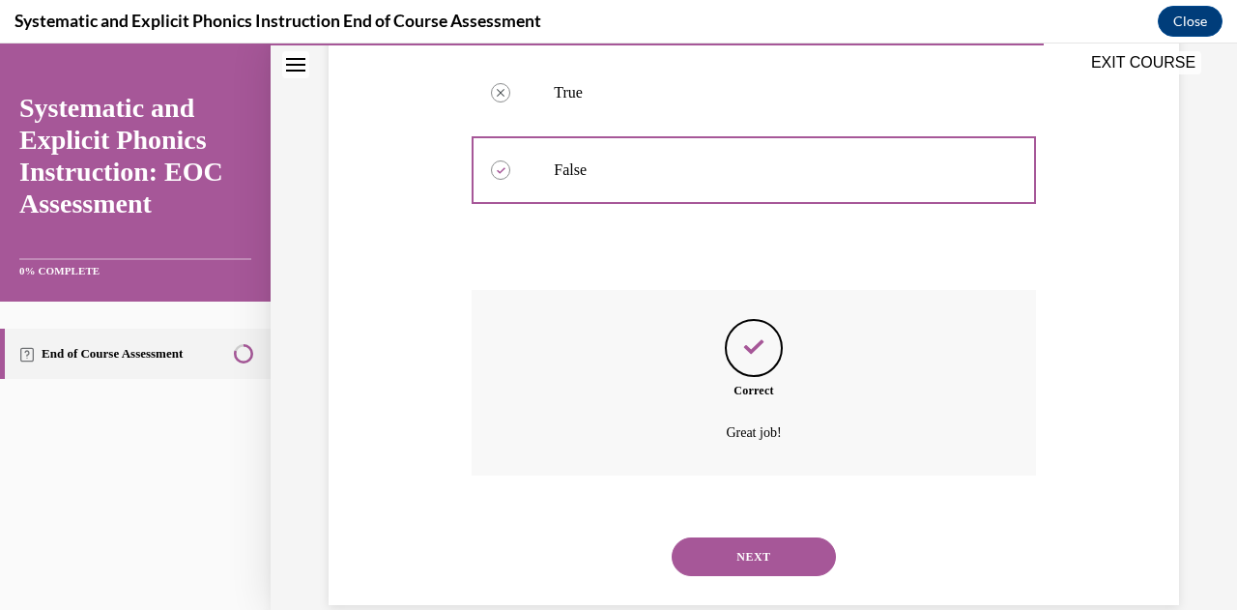
scroll to position [472, 0]
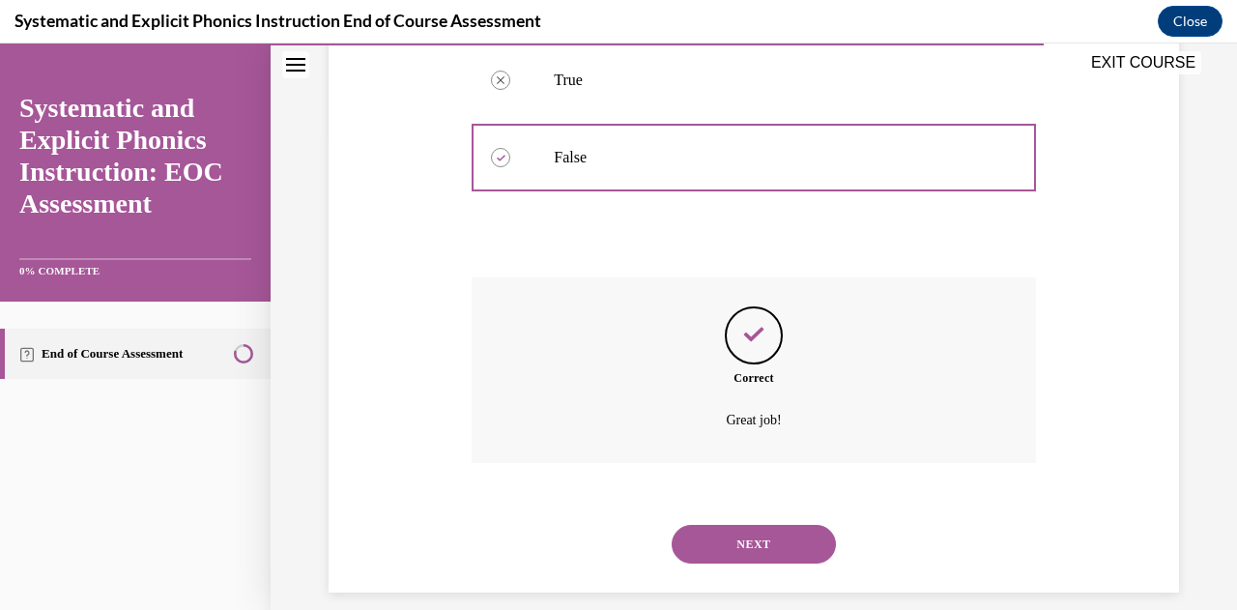
click at [752, 542] on button "NEXT" at bounding box center [754, 544] width 164 height 39
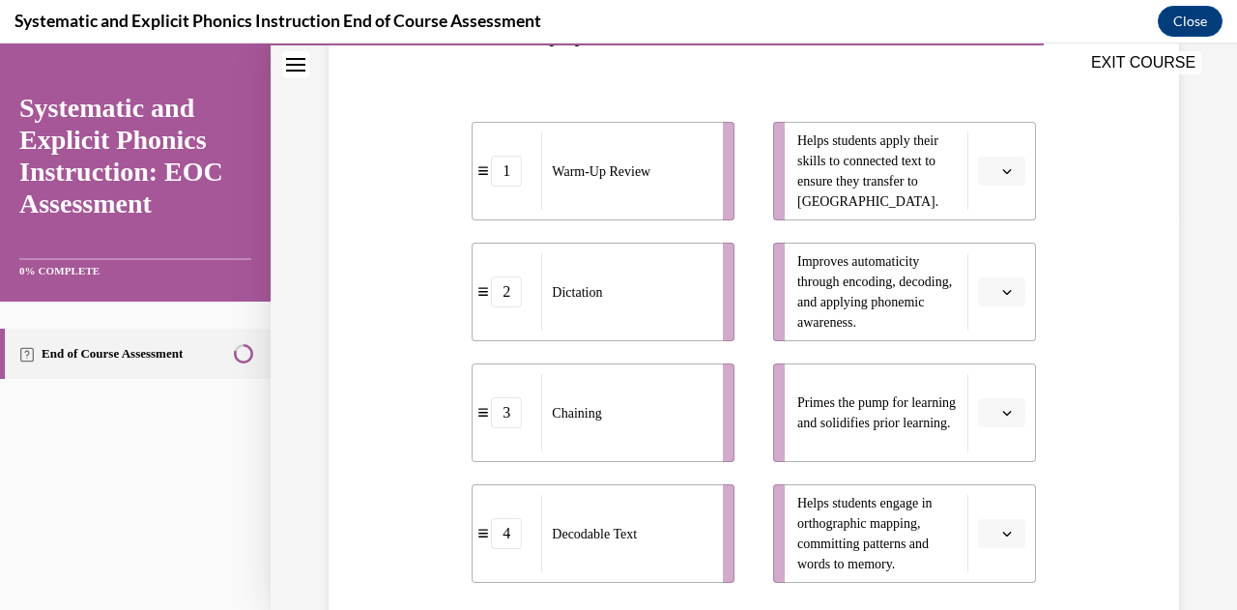
scroll to position [390, 0]
click at [992, 425] on button "button" at bounding box center [1001, 413] width 47 height 29
click at [987, 259] on div "1" at bounding box center [985, 255] width 47 height 39
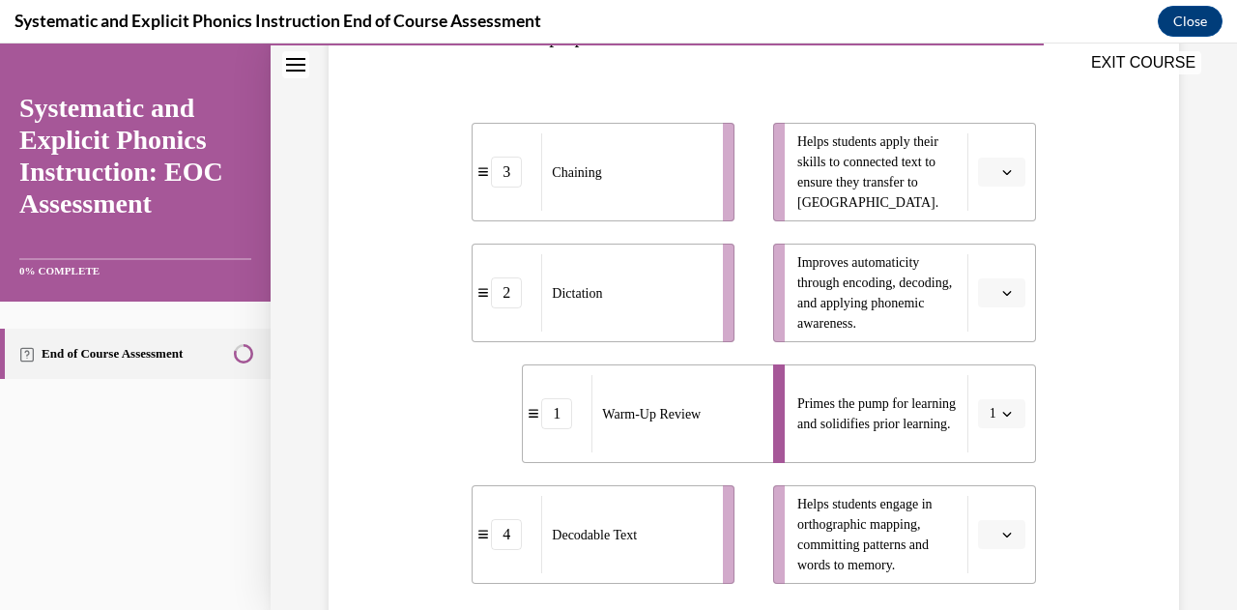
click at [1002, 174] on icon "button" at bounding box center [1006, 172] width 9 height 5
click at [999, 367] on div "4" at bounding box center [985, 369] width 47 height 39
click at [1002, 290] on icon "button" at bounding box center [1007, 293] width 10 height 10
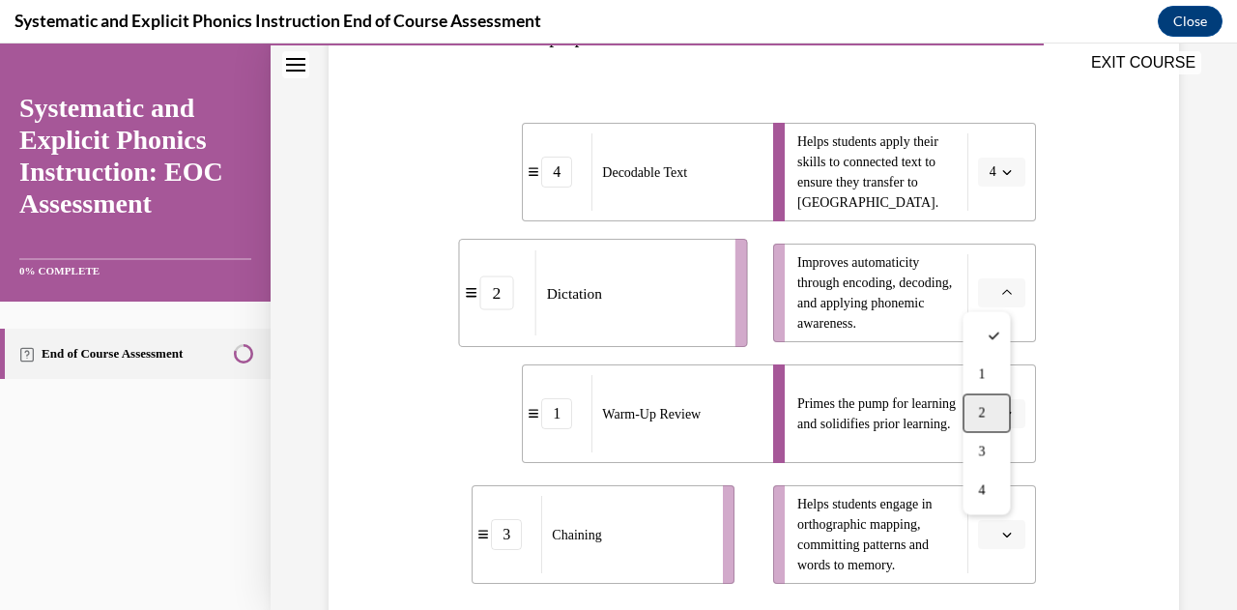
click at [1001, 411] on div "2" at bounding box center [985, 412] width 47 height 39
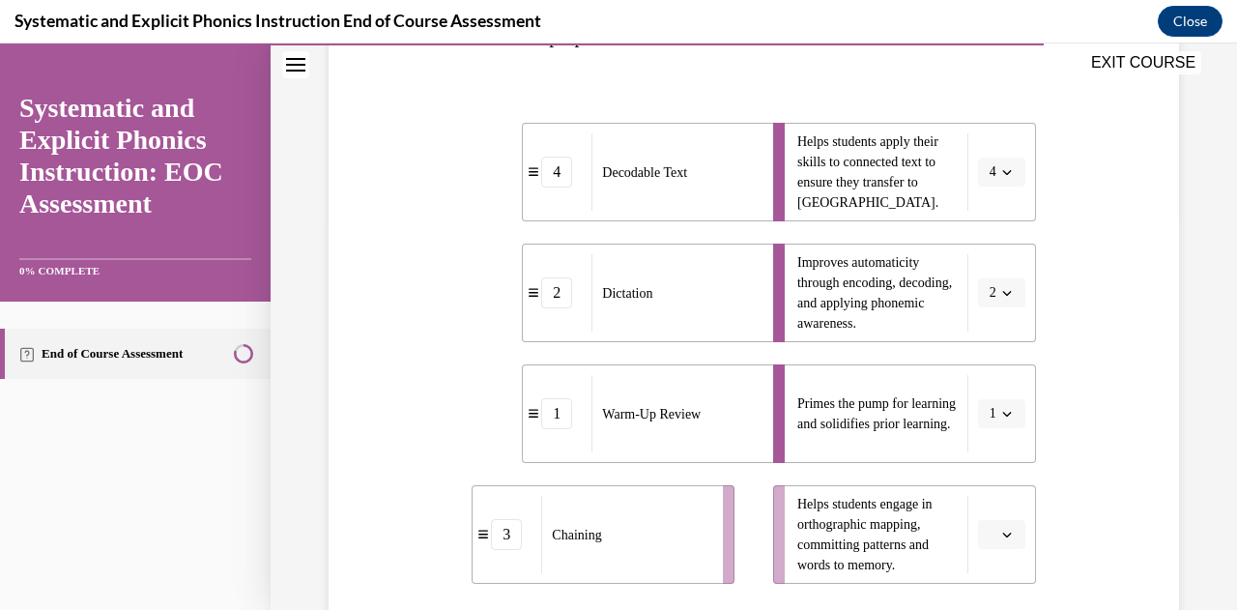
click at [1002, 532] on icon "button" at bounding box center [1007, 534] width 10 height 10
click at [979, 457] on span "3" at bounding box center [981, 452] width 7 height 15
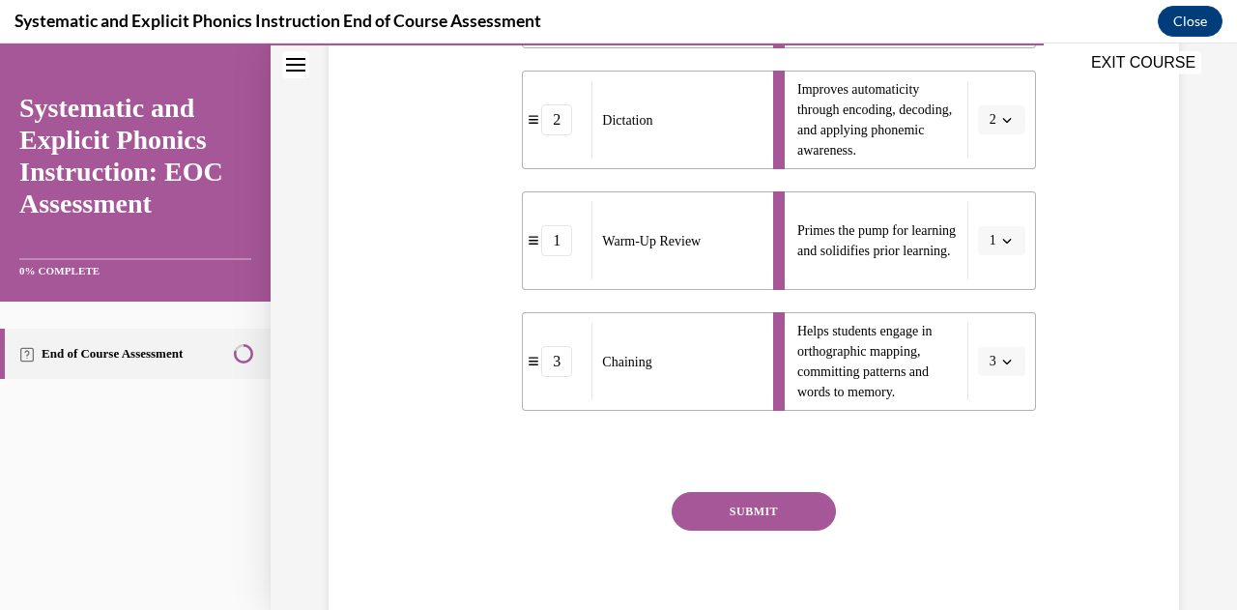
scroll to position [580, 0]
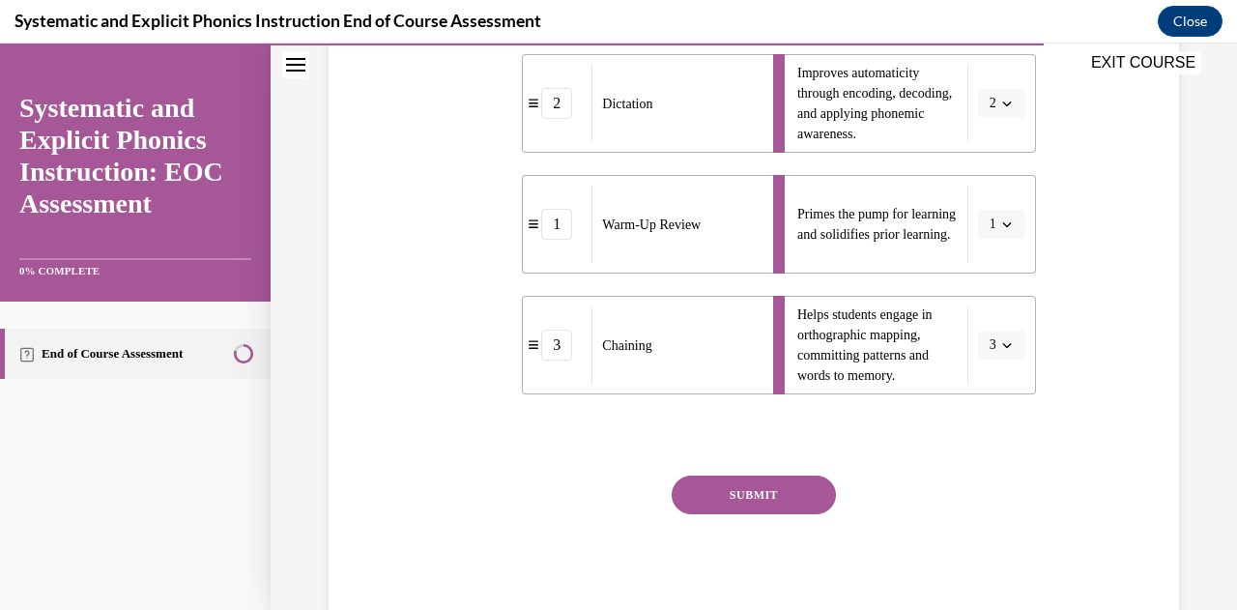
click at [810, 500] on button "SUBMIT" at bounding box center [754, 494] width 164 height 39
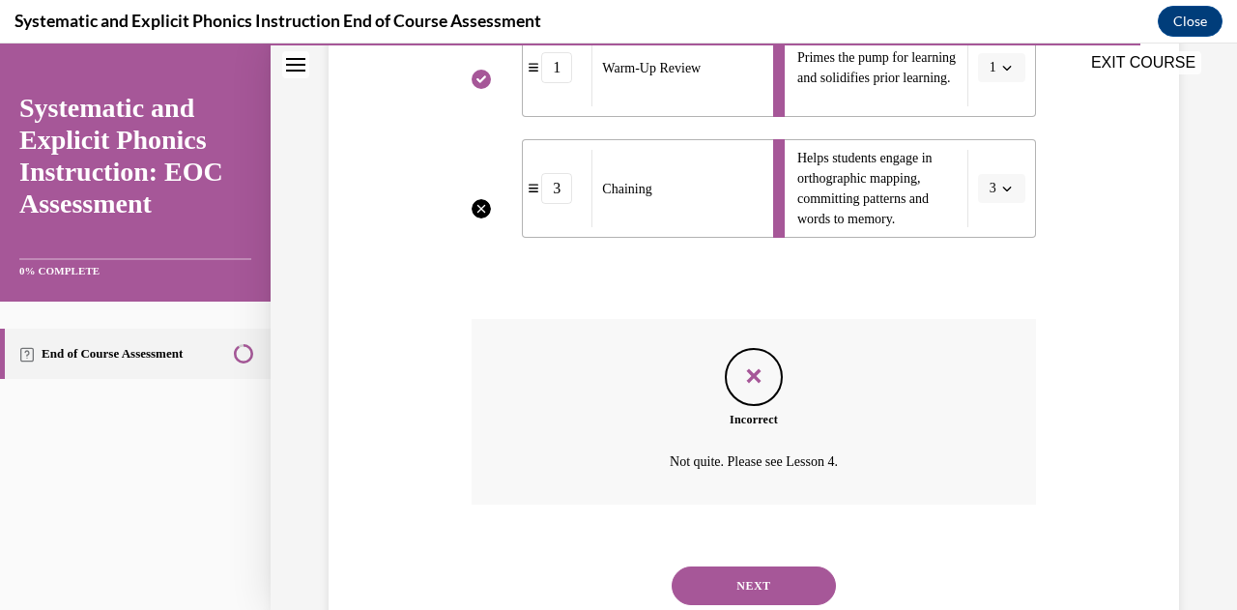
scroll to position [798, 0]
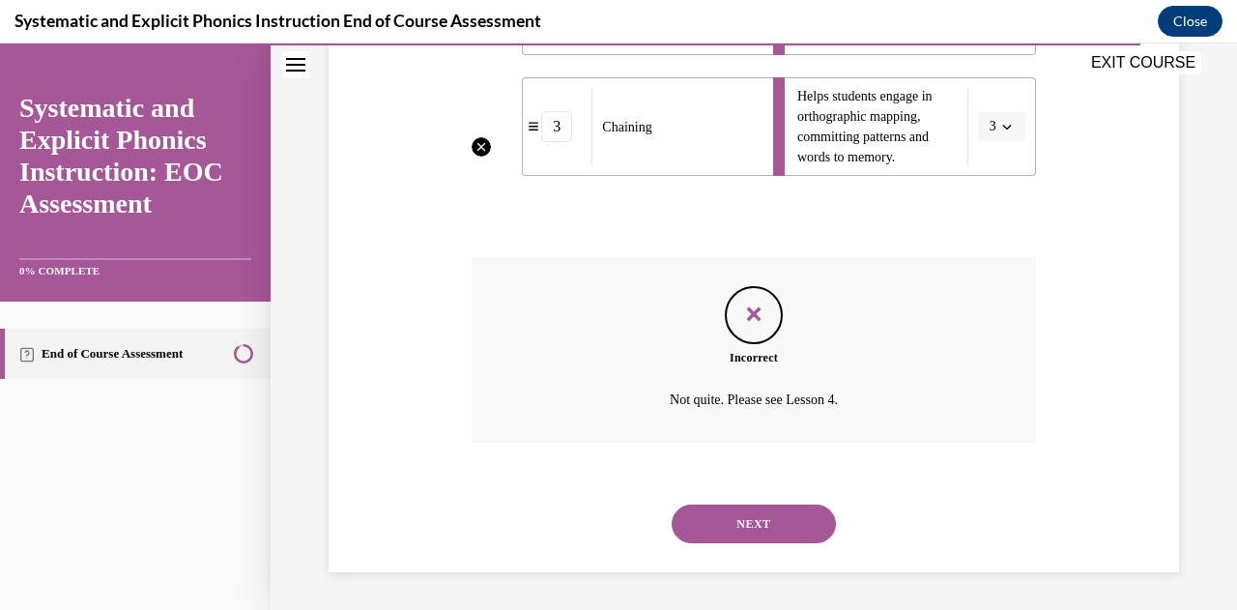
click at [760, 516] on button "NEXT" at bounding box center [754, 523] width 164 height 39
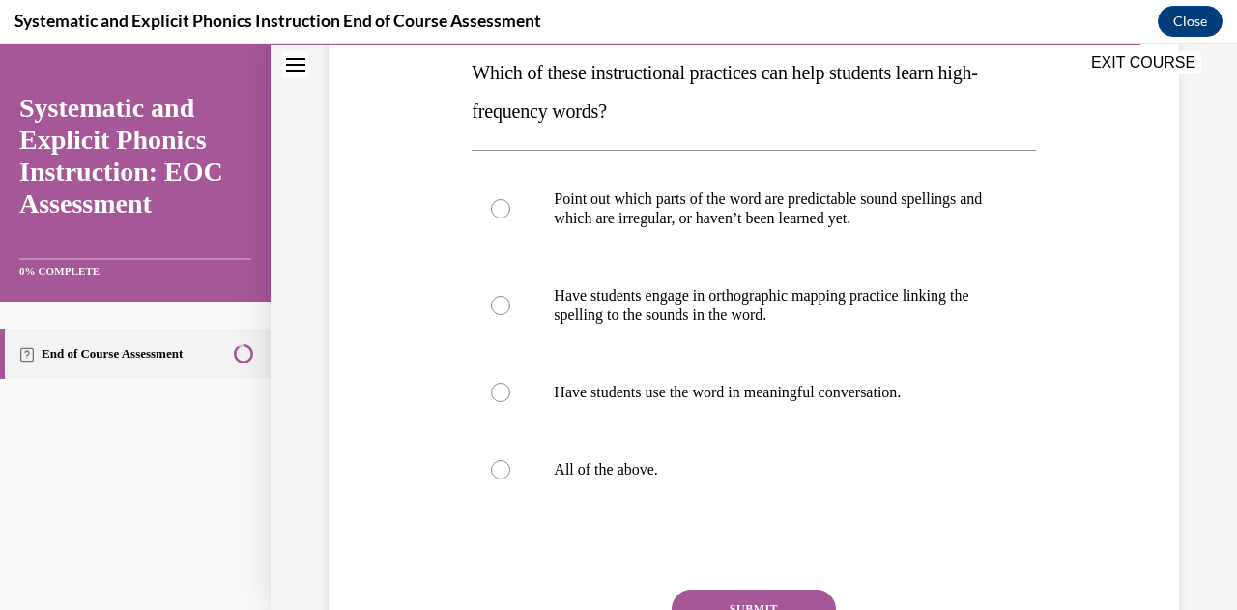
scroll to position [326, 0]
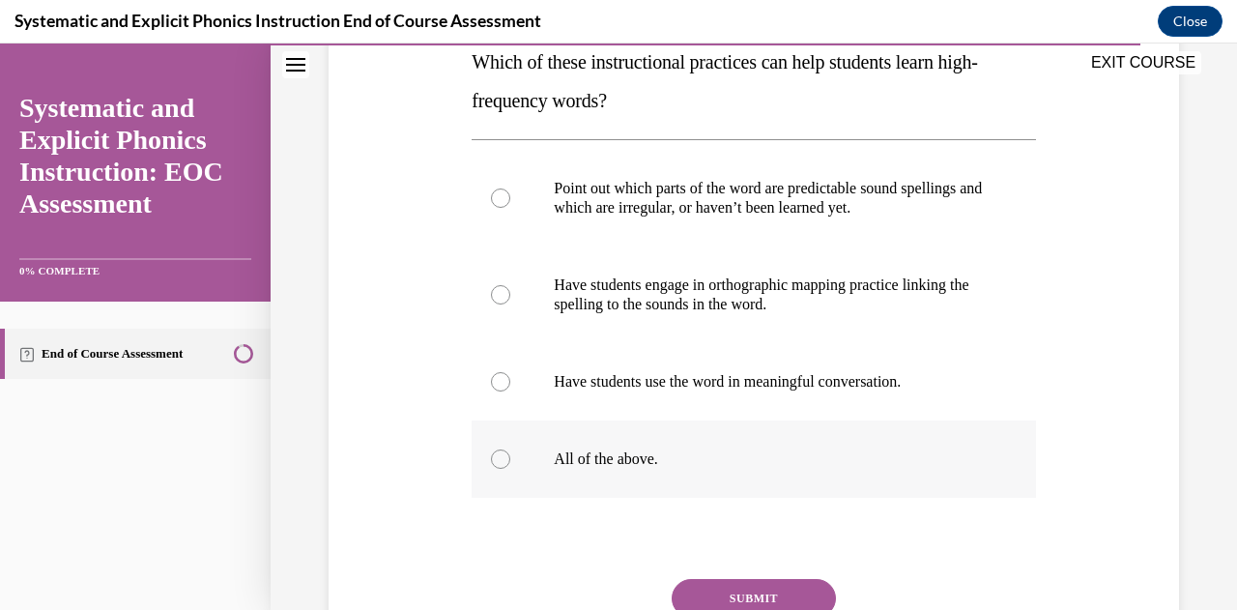
click at [495, 457] on div at bounding box center [500, 458] width 19 height 19
click at [746, 594] on button "SUBMIT" at bounding box center [754, 598] width 164 height 39
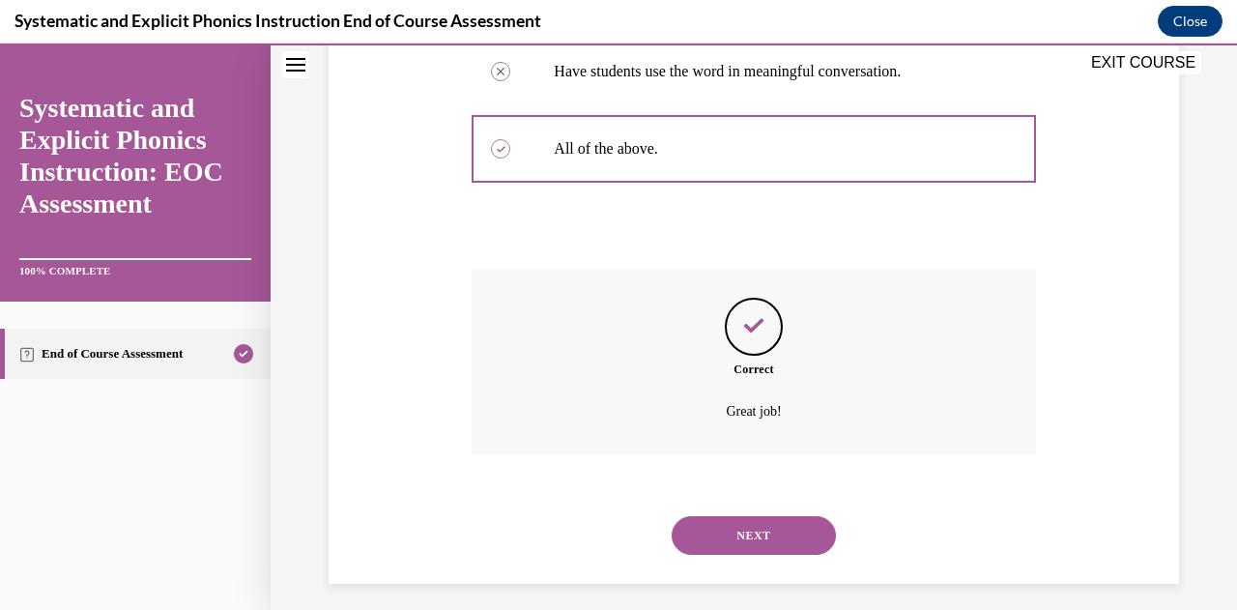
scroll to position [647, 0]
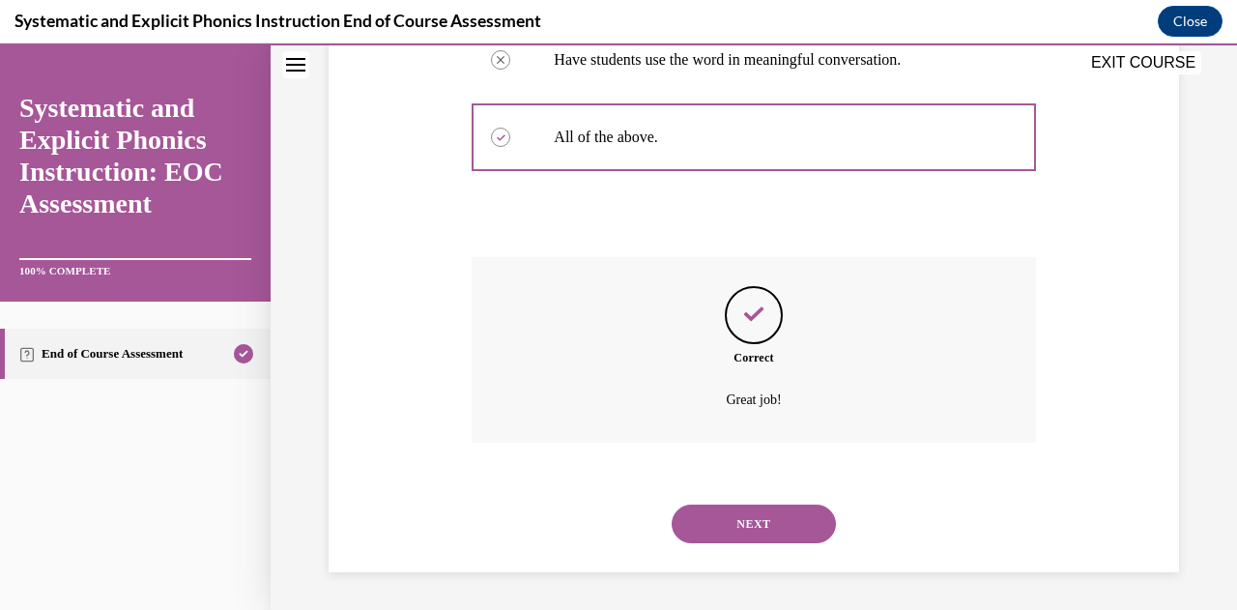
click at [720, 528] on button "NEXT" at bounding box center [754, 523] width 164 height 39
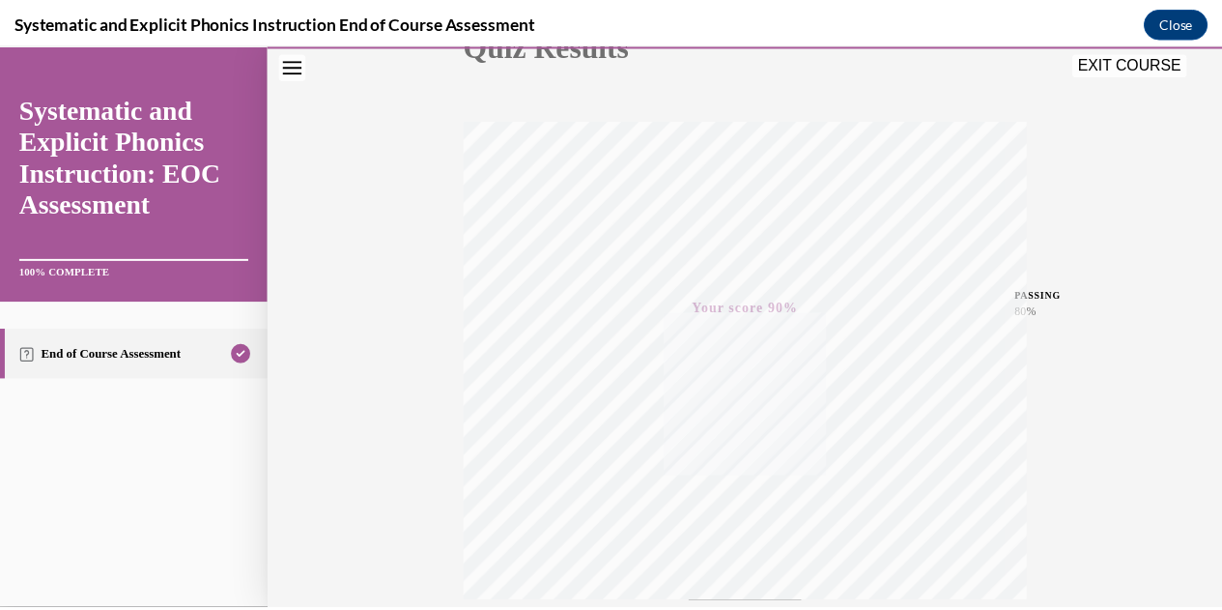
scroll to position [423, 0]
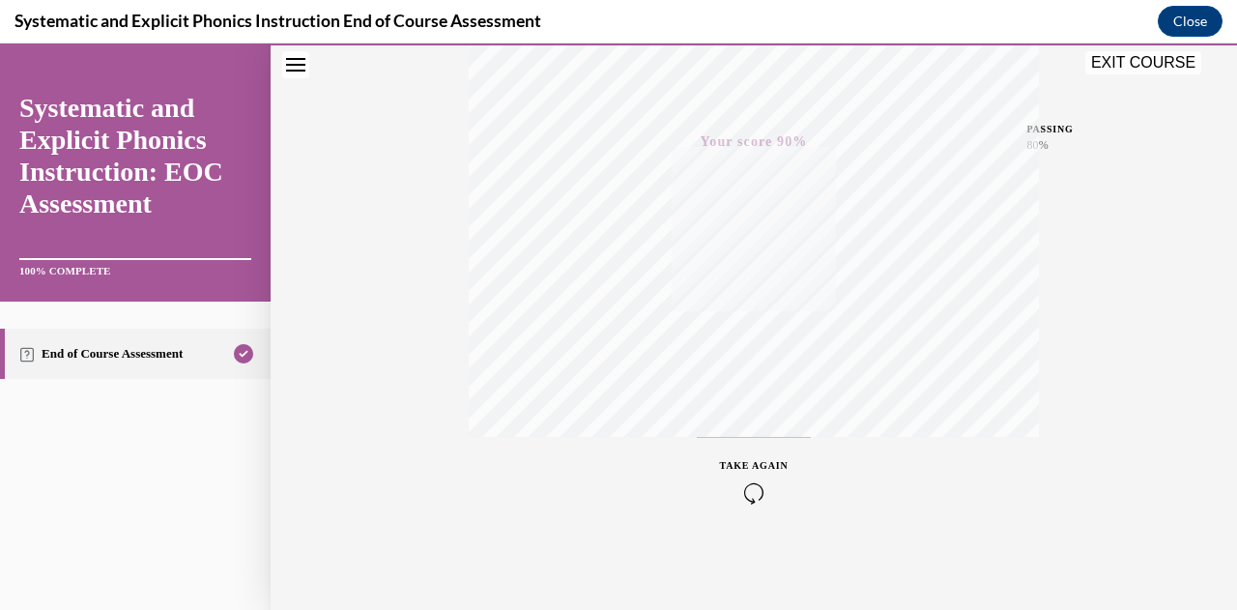
click at [1129, 64] on button "EXIT COURSE" at bounding box center [1143, 62] width 116 height 23
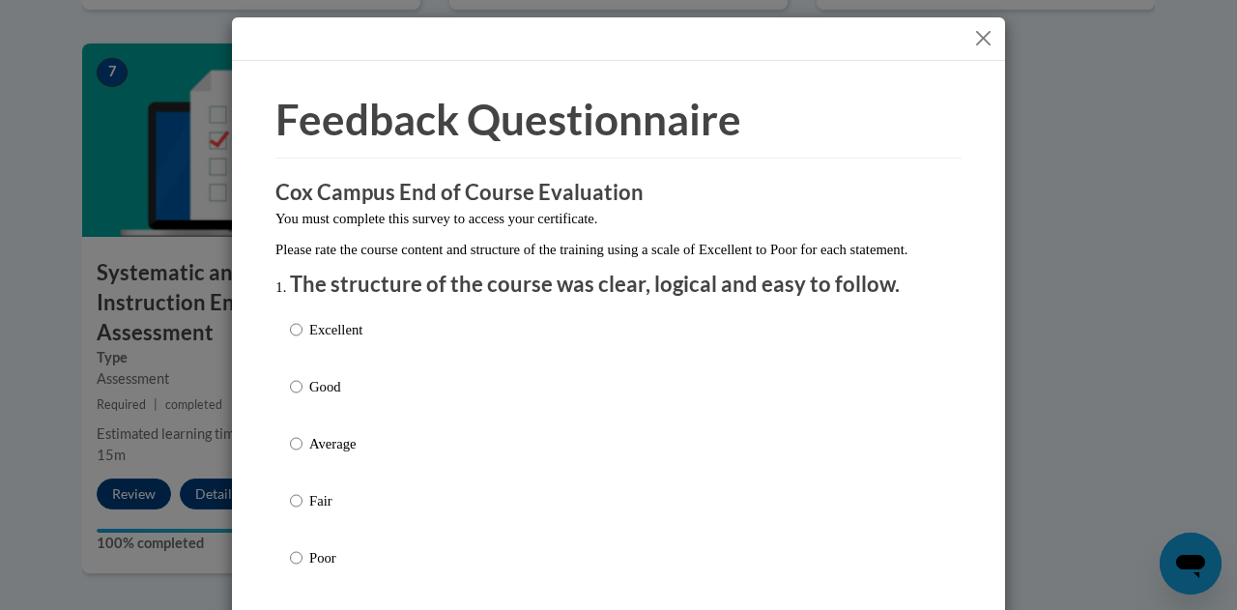
click at [976, 38] on button "Close" at bounding box center [983, 38] width 24 height 24
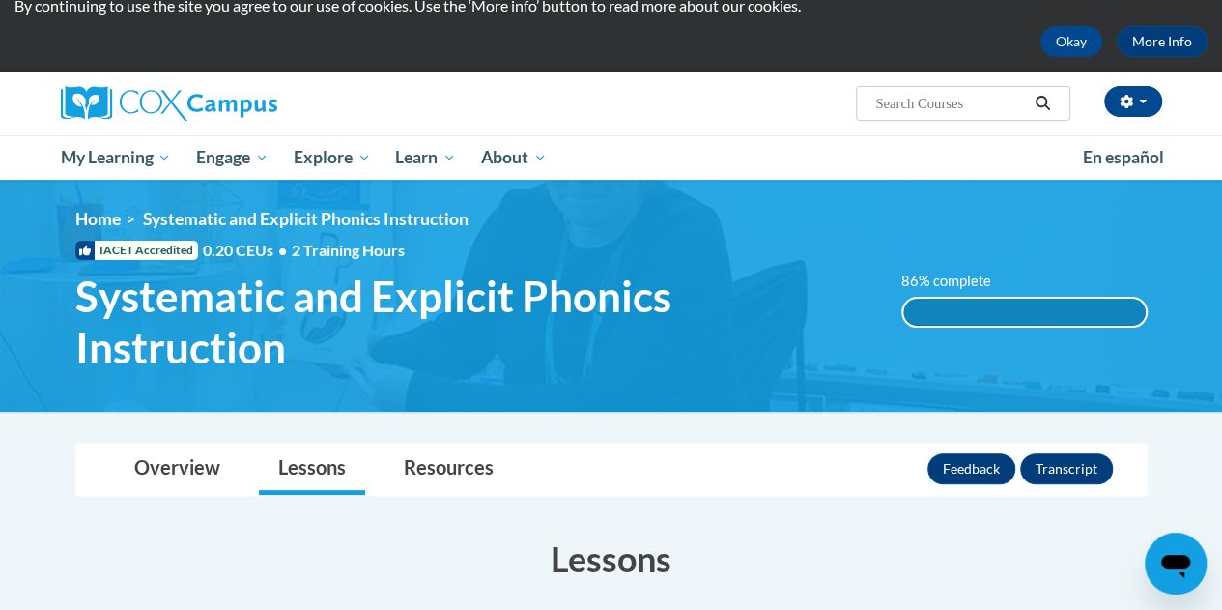
scroll to position [0, 0]
